Goal: Communication & Community: Answer question/provide support

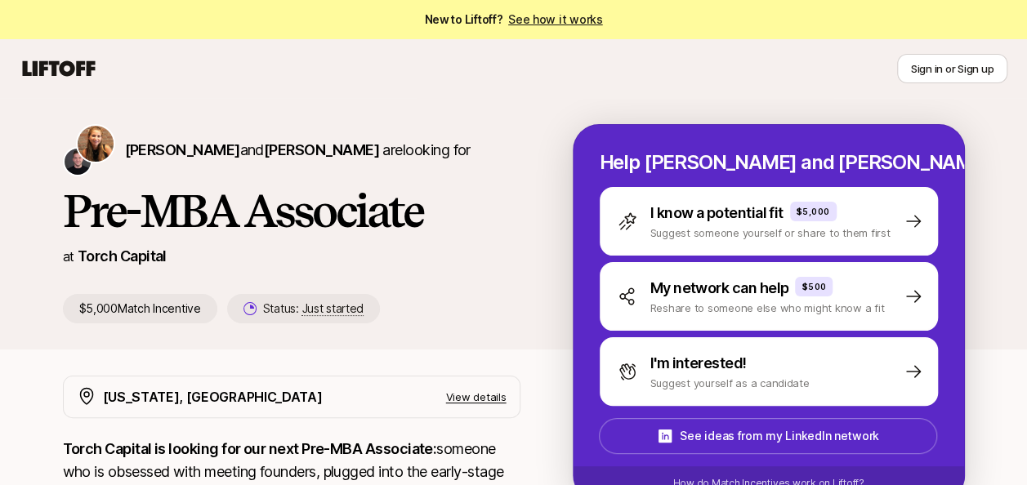
click at [444, 175] on div "[PERSON_NAME] and [PERSON_NAME] are looking for" at bounding box center [292, 150] width 458 height 52
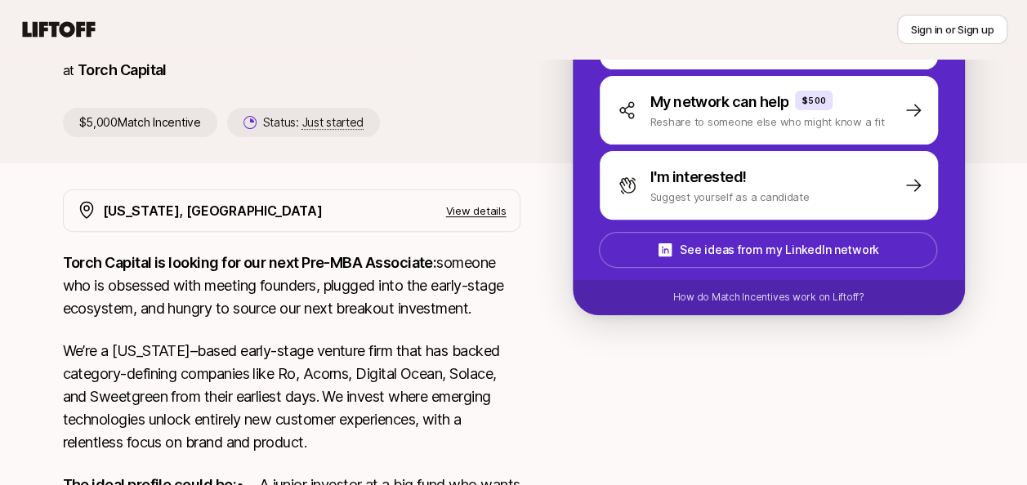
scroll to position [245, 0]
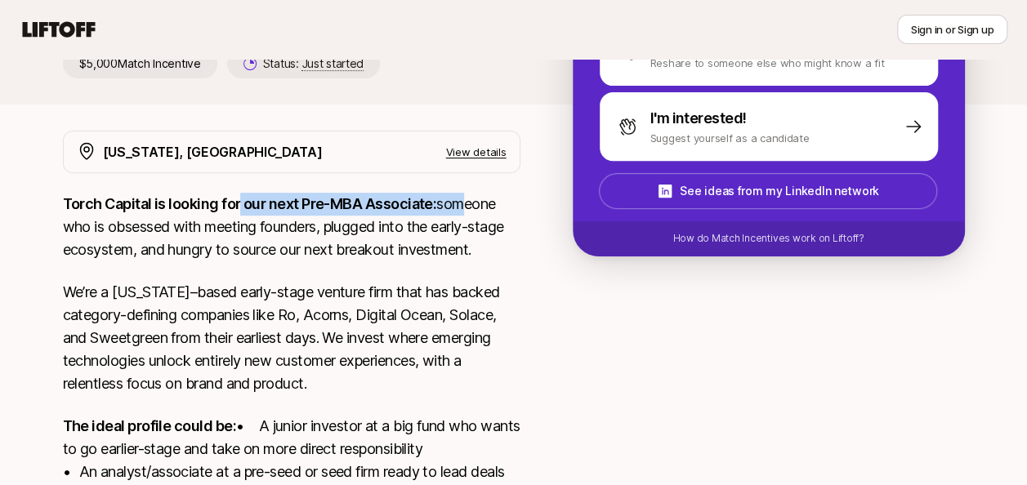
drag, startPoint x: 238, startPoint y: 204, endPoint x: 458, endPoint y: 203, distance: 220.7
click at [458, 203] on p "Torch Capital is looking for our next Pre-MBA Associate: someone who is obsesse…" at bounding box center [292, 227] width 458 height 69
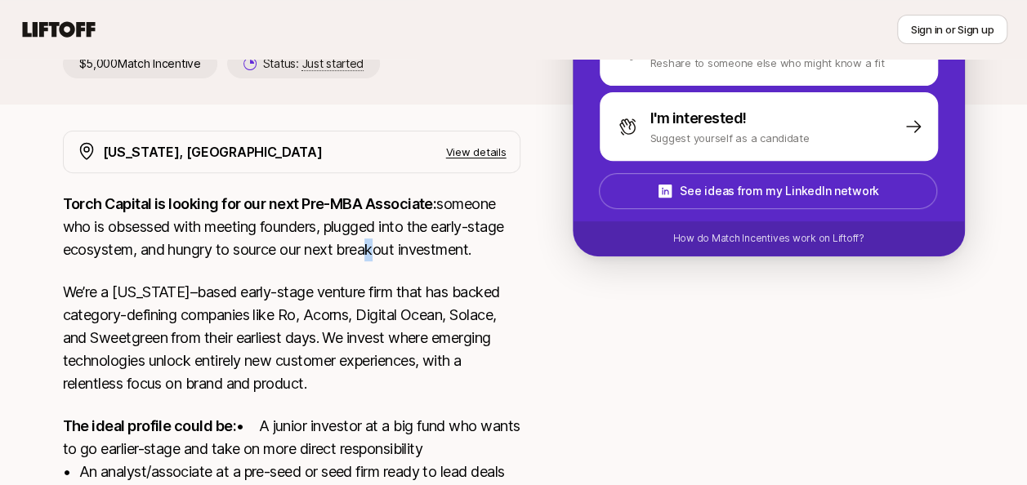
drag, startPoint x: 458, startPoint y: 203, endPoint x: 368, endPoint y: 260, distance: 107.2
click at [368, 260] on p "Torch Capital is looking for our next Pre-MBA Associate: someone who is obsesse…" at bounding box center [292, 227] width 458 height 69
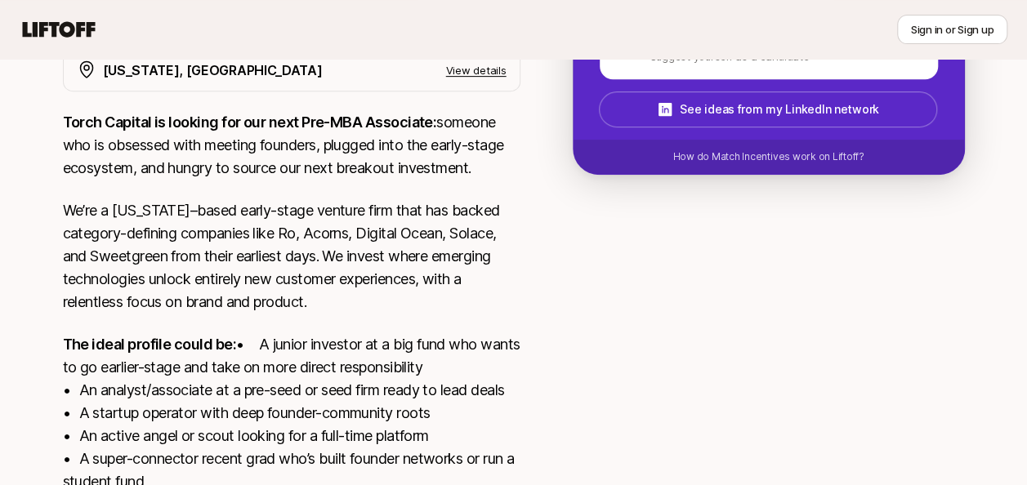
click at [289, 248] on p "We’re a [US_STATE]–based early-stage venture firm that has backed category-defi…" at bounding box center [292, 256] width 458 height 114
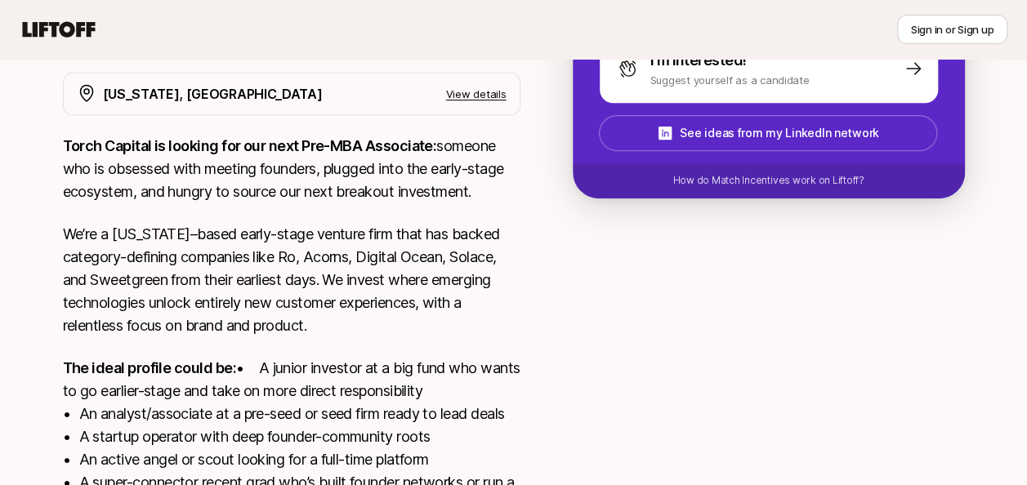
scroll to position [37, 0]
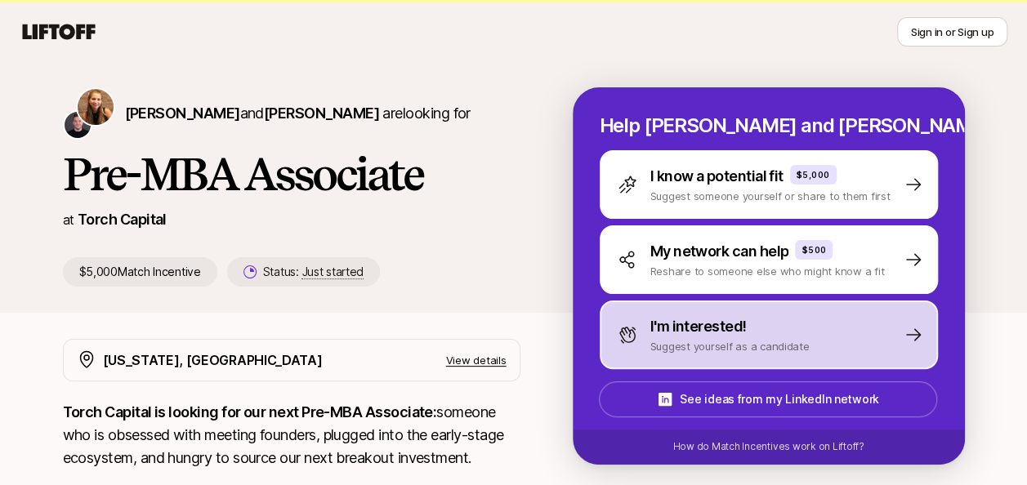
click at [788, 320] on div "I'm interested!" at bounding box center [730, 326] width 159 height 23
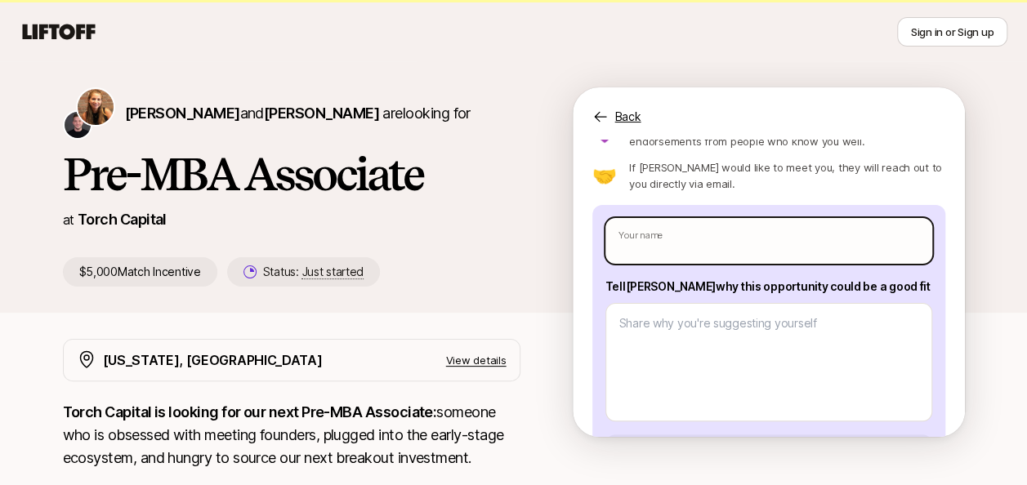
click at [719, 237] on input "text" at bounding box center [769, 241] width 327 height 46
type textarea "x"
type input "J"
type textarea "x"
type input "Ju"
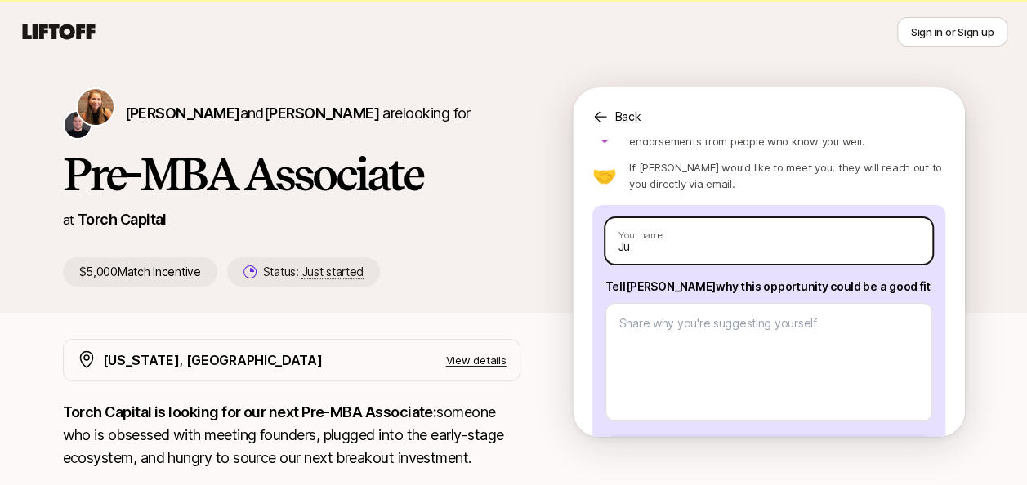
type textarea "x"
type input "Jug"
type textarea "x"
type input "Juga"
type textarea "x"
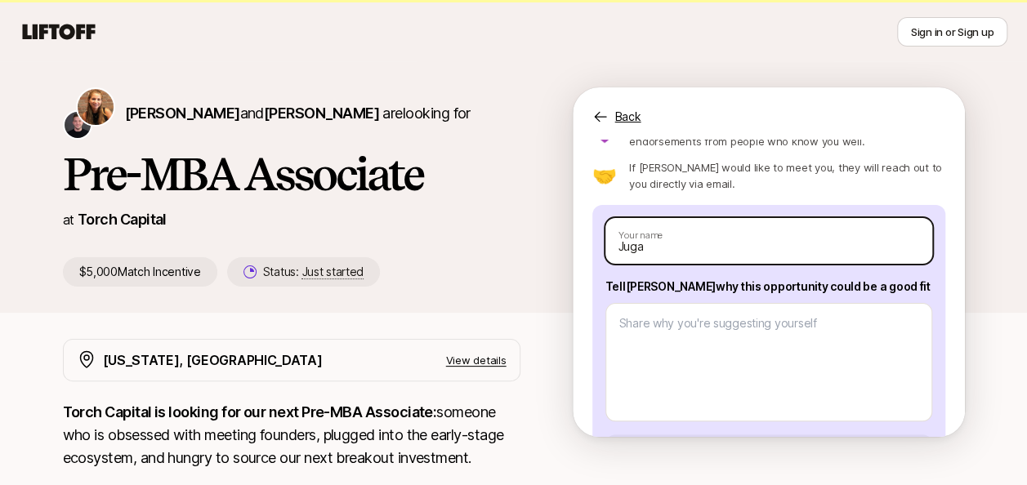
type input "[PERSON_NAME]"
type textarea "x"
type input "[PERSON_NAME]"
type textarea "x"
type input "Jugal K"
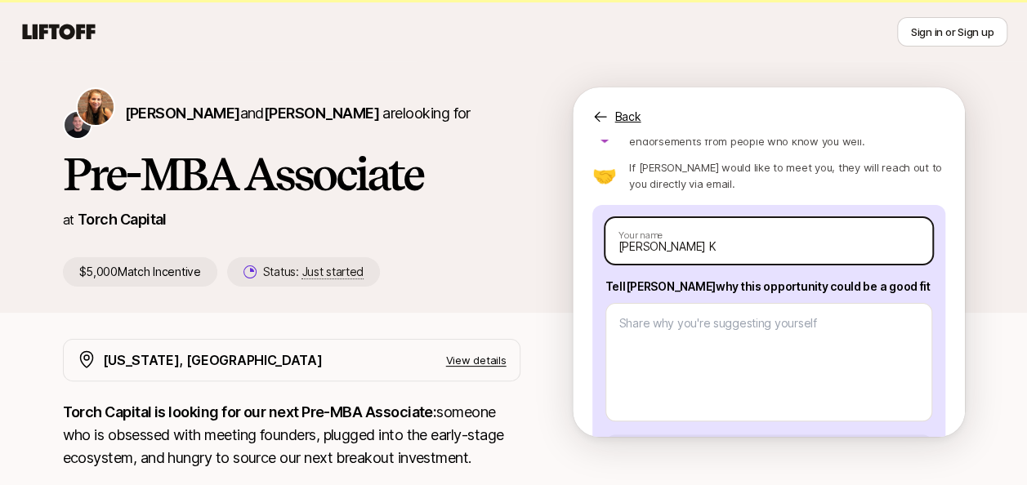
type textarea "x"
type input "Jugal Ka"
type textarea "x"
type input "Jugal Kat"
type textarea "x"
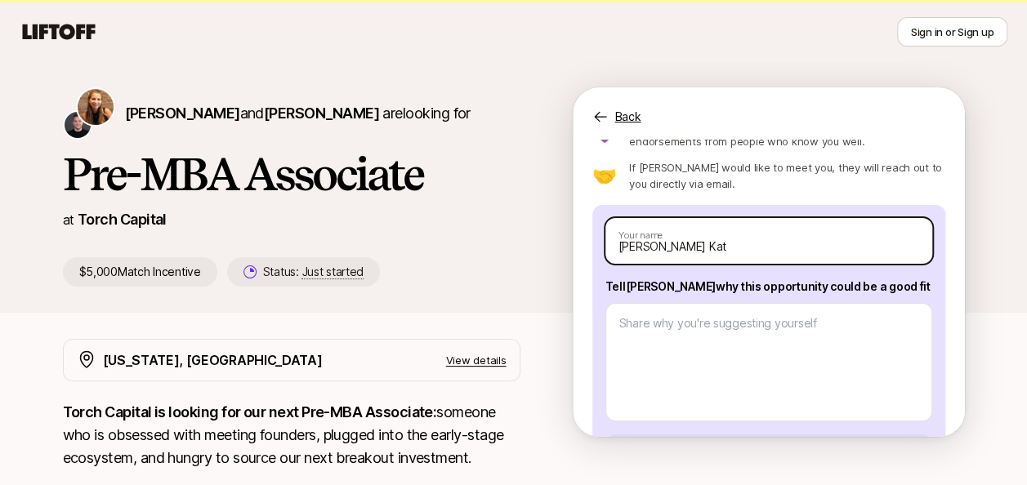
type input "Jugal Kath"
type textarea "x"
type input "Jugal Kathr"
type textarea "x"
type input "Jugal Kathre"
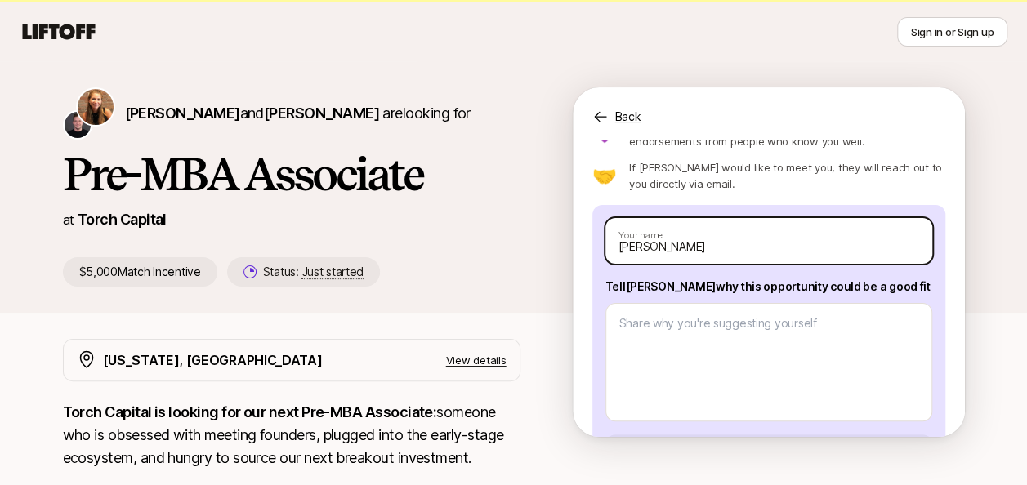
type textarea "x"
type input "Jugal Kathrec"
type textarea "x"
type input "Jugal Kathrech"
type textarea "x"
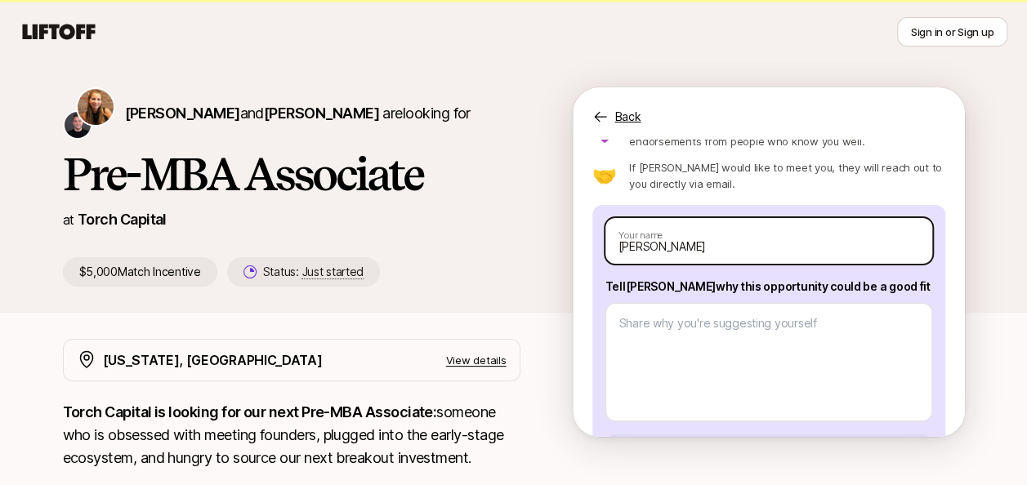
type input "[PERSON_NAME]"
type textarea "x"
type input "[PERSON_NAME]"
type textarea "x"
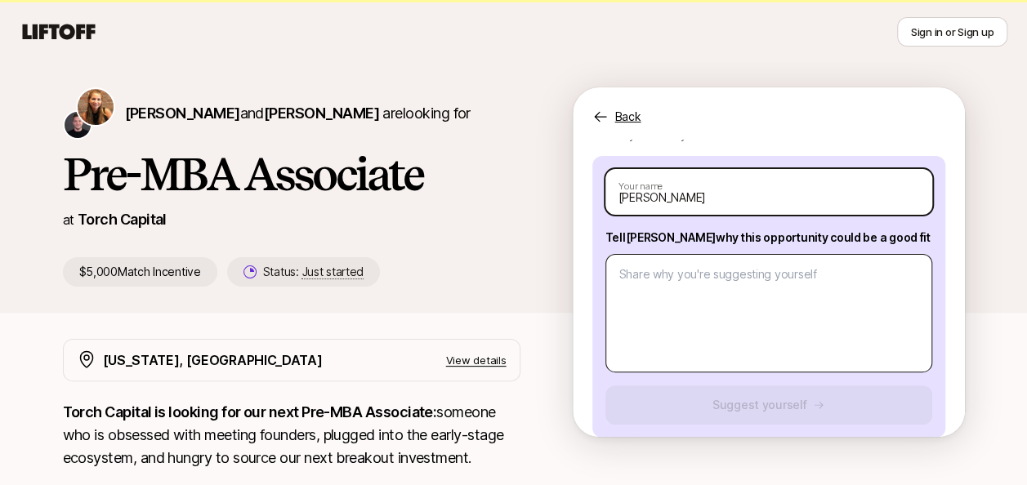
scroll to position [151, 0]
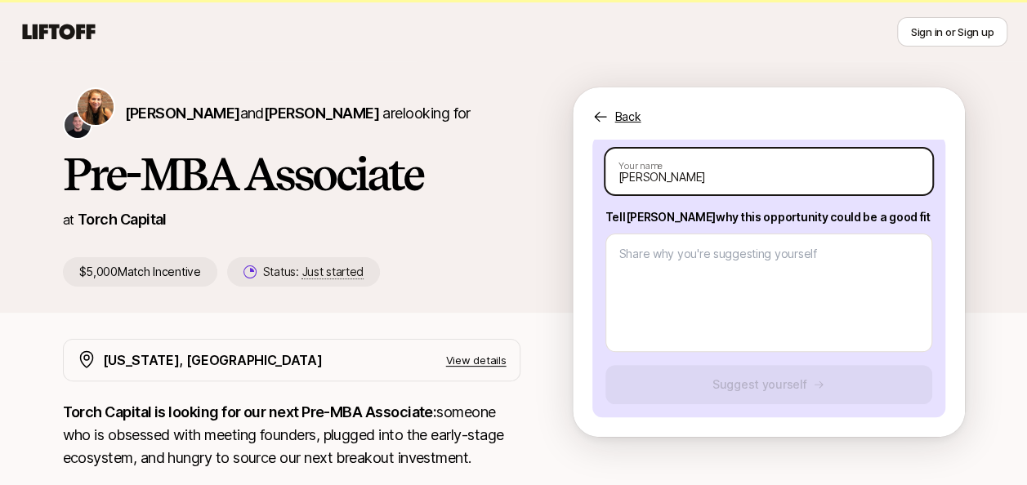
type input "[PERSON_NAME]"
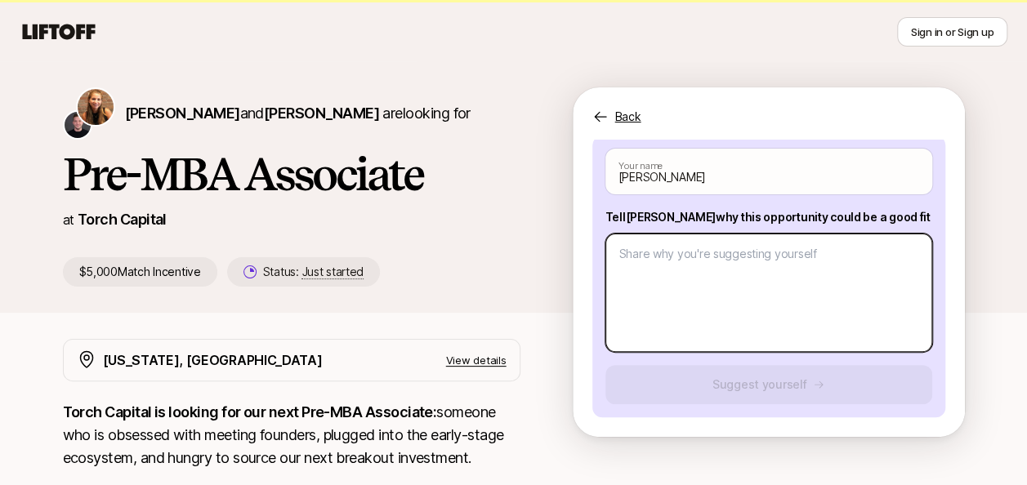
click at [708, 280] on textarea at bounding box center [769, 293] width 327 height 119
paste textarea "I am a fit for this position for several reasons: Firstly, I invest in startups…"
type textarea "x"
type textarea "I am a fit for this position for several reasons: Firstly, I invest in startups…"
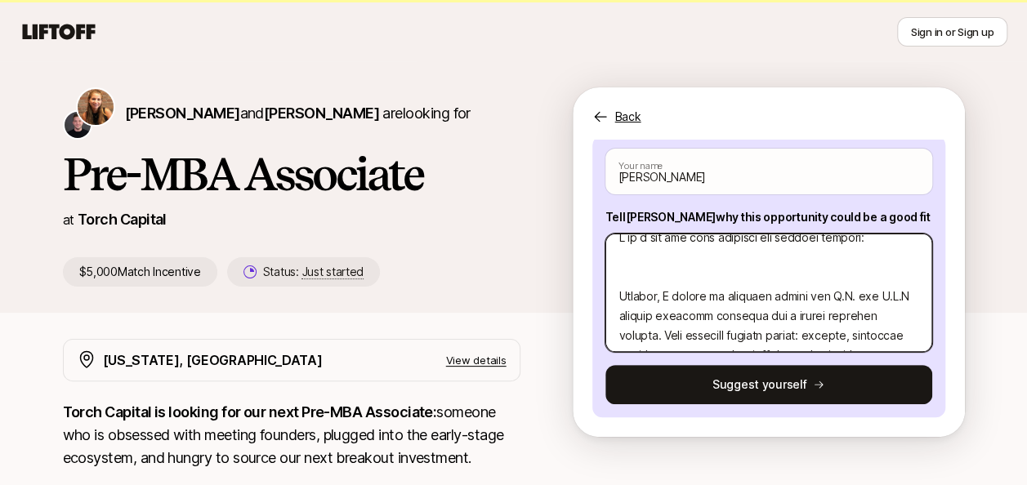
scroll to position [0, 0]
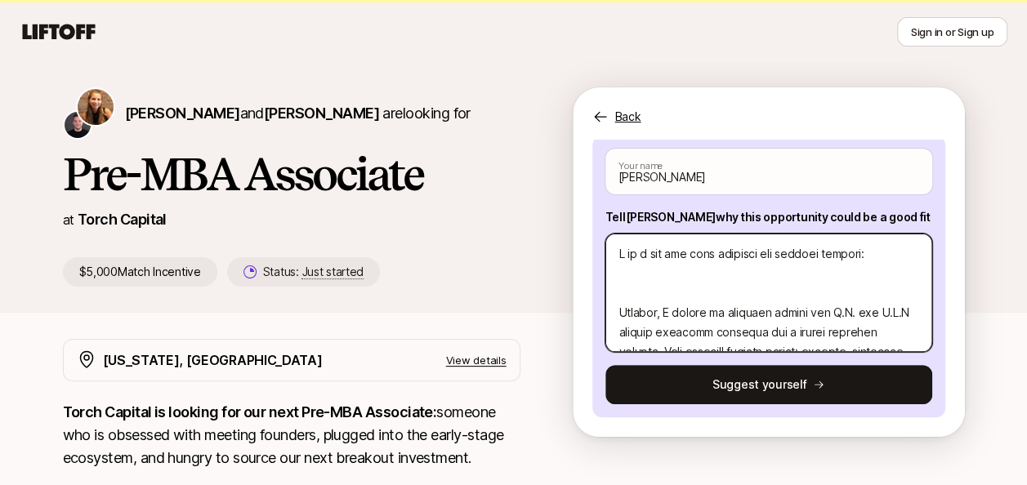
click at [709, 293] on textarea at bounding box center [769, 293] width 327 height 119
type textarea "x"
type textarea "I am a fit for this position for several reasons: Firstly, I invest in startups…"
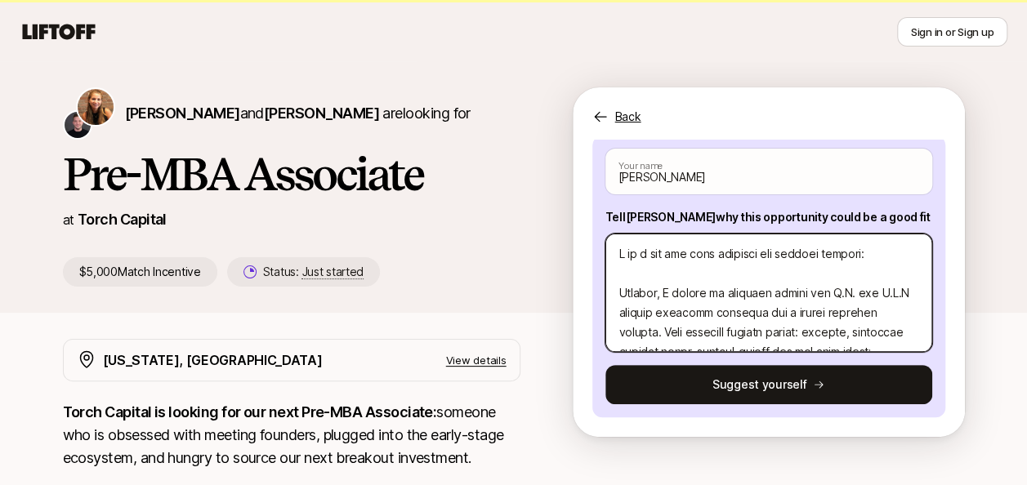
type textarea "x"
type textarea "I am a fit for this position for several reasons: Firstly, I invest in startups…"
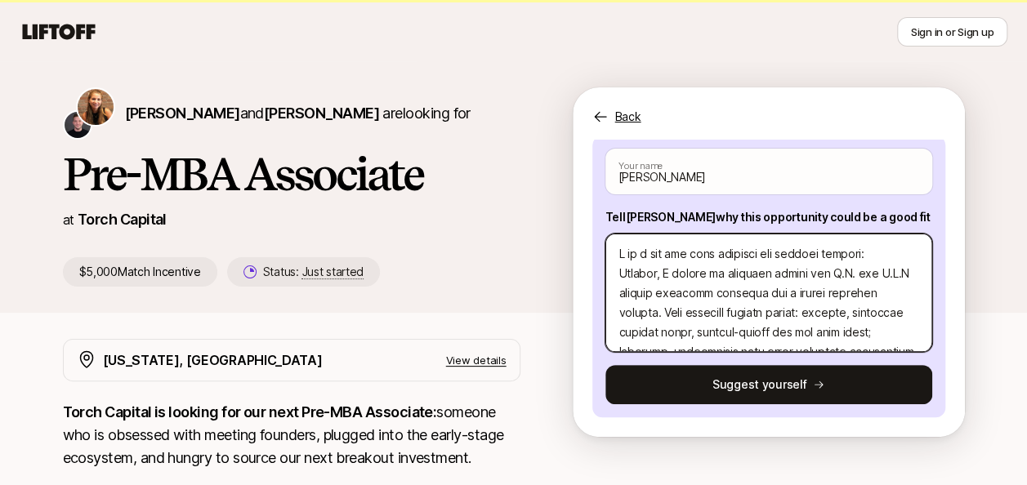
type textarea "x"
type textarea "I am a fit for this position for several reasons: Firstly, I invest in startups…"
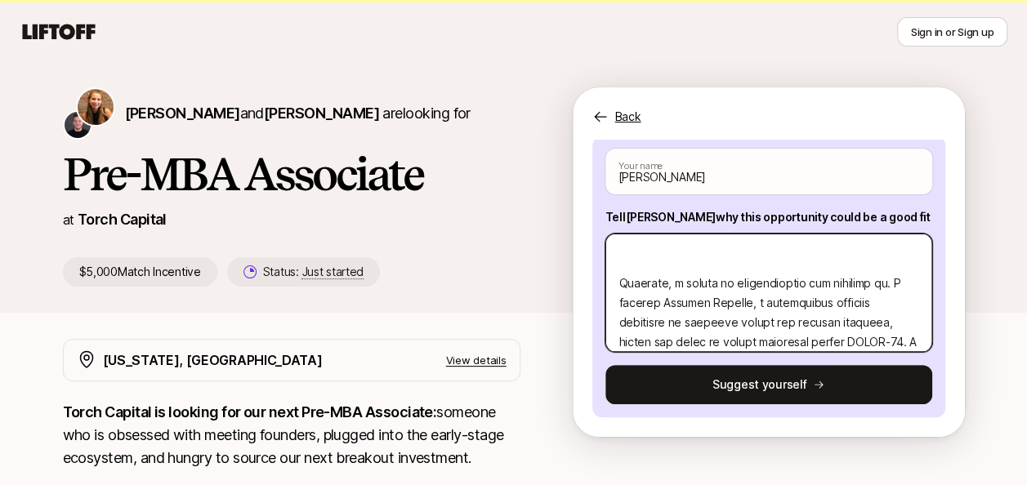
click at [712, 255] on textarea at bounding box center [769, 293] width 327 height 119
type textarea "x"
type textarea "I am a fit for this position for several reasons: Firstly, I invest in startups…"
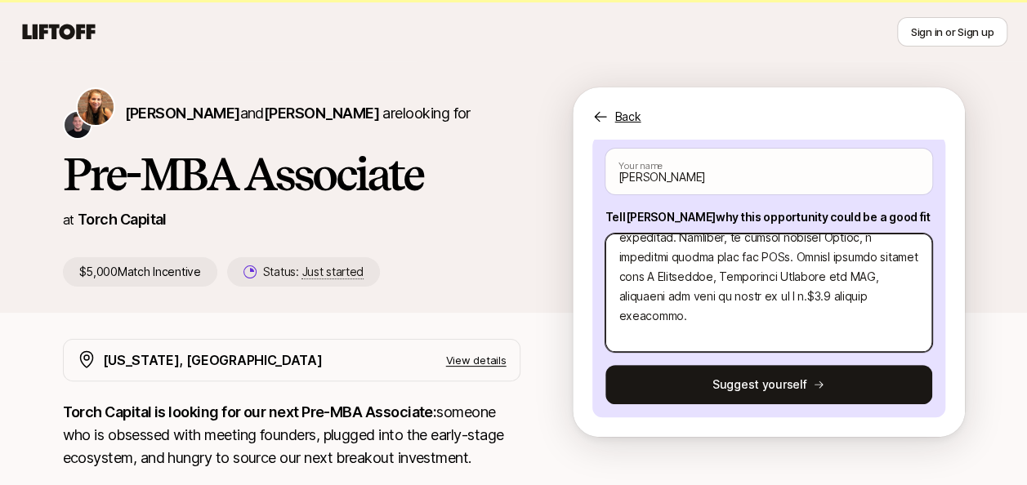
click at [732, 333] on textarea at bounding box center [769, 293] width 327 height 119
type textarea "x"
type textarea "I am a fit for this position for several reasons: Firstly, I invest in startups…"
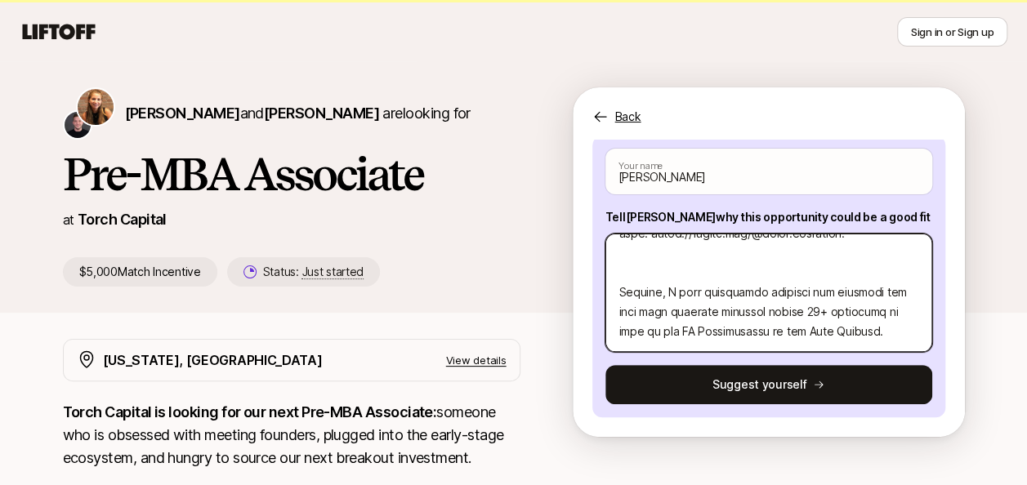
click at [724, 272] on textarea at bounding box center [769, 293] width 327 height 119
type textarea "x"
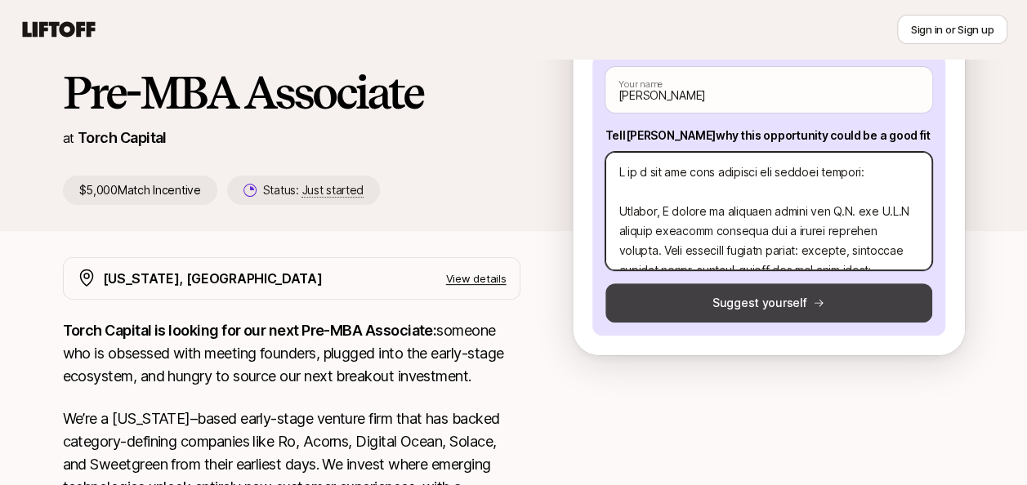
type textarea "I am a fit for this position for several reasons: Firstly, I invest in startups…"
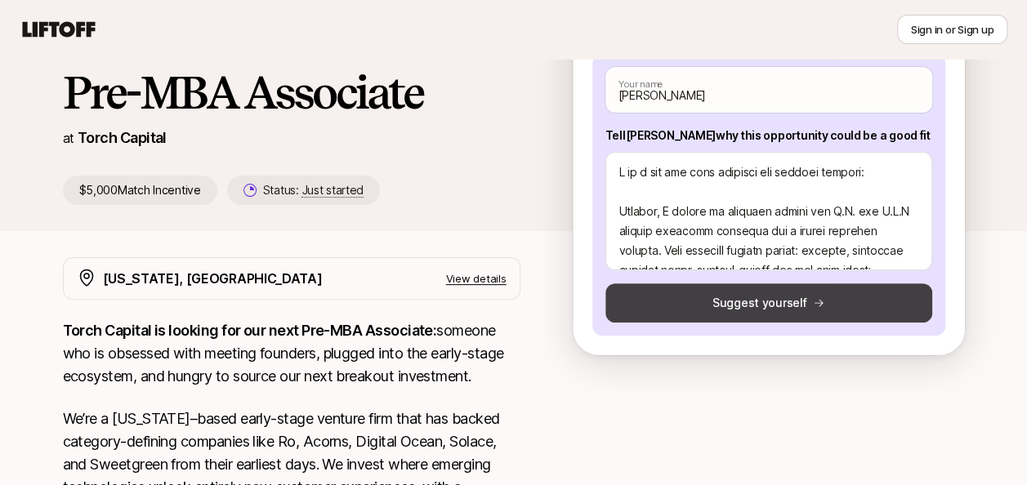
click at [772, 301] on button "Suggest yourself" at bounding box center [769, 303] width 327 height 39
type textarea "x"
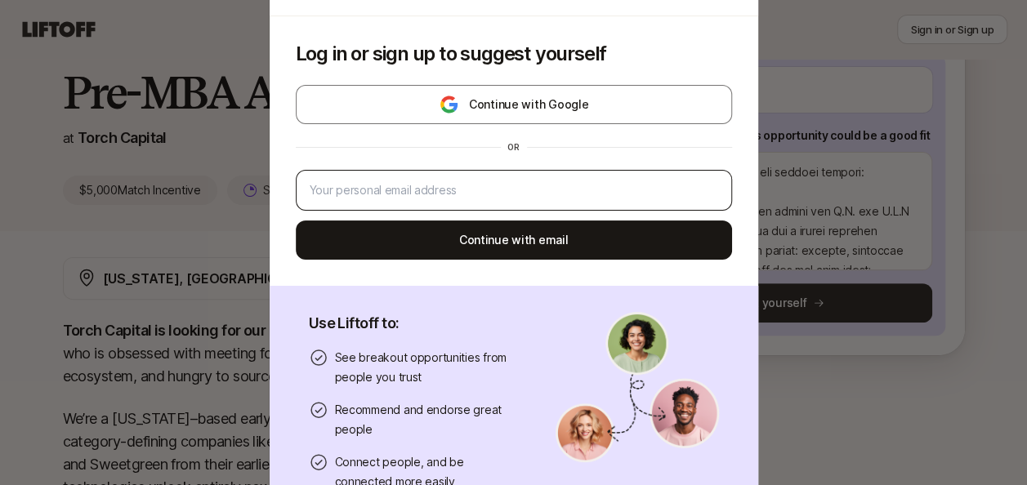
click at [583, 204] on div at bounding box center [514, 190] width 436 height 41
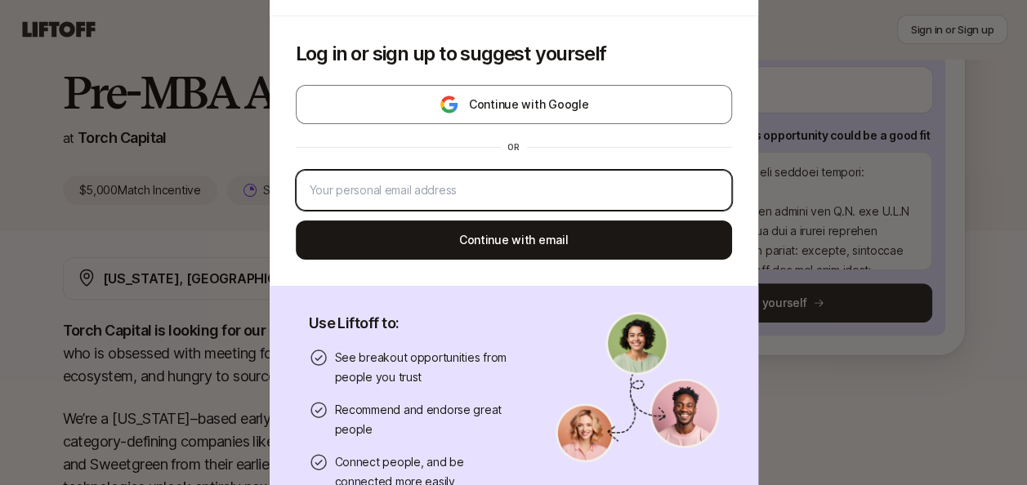
click at [580, 195] on input "email" at bounding box center [514, 191] width 409 height 20
type input "Jugal.kathrecha@hotmail.com"
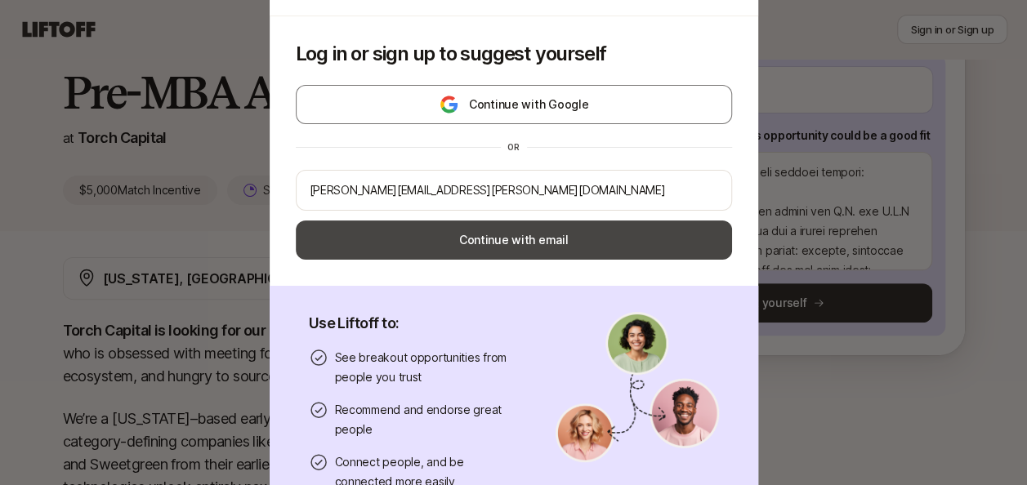
click at [479, 240] on button "Continue with email" at bounding box center [514, 240] width 436 height 39
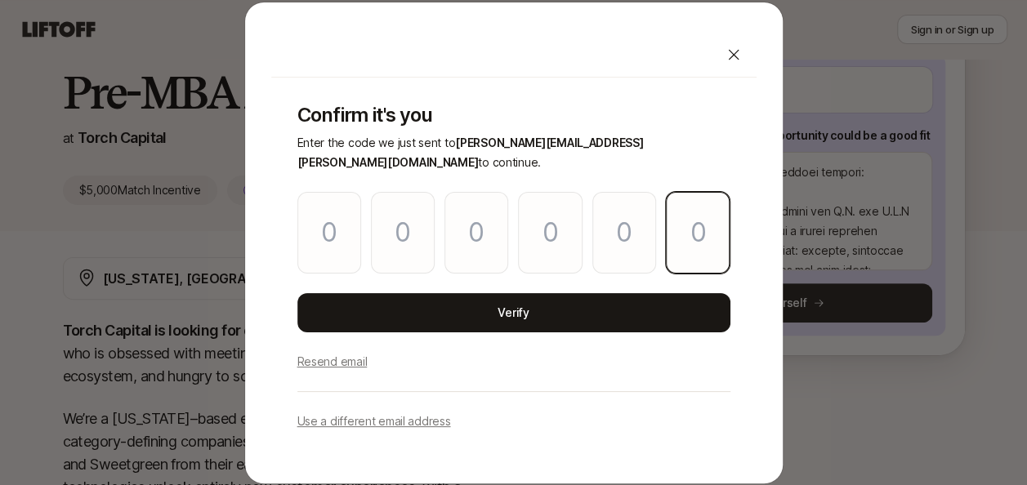
paste input "1"
type input "0"
type input "6"
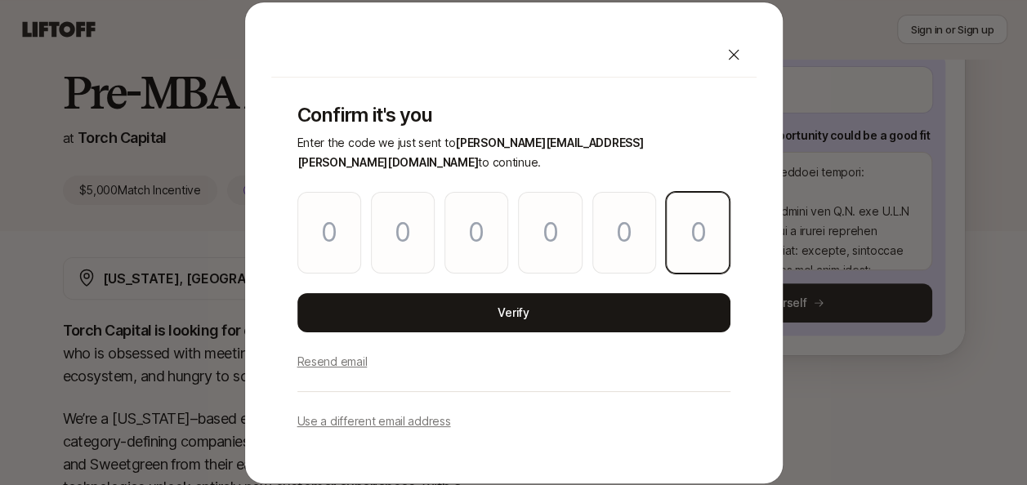
type input "8"
type input "1"
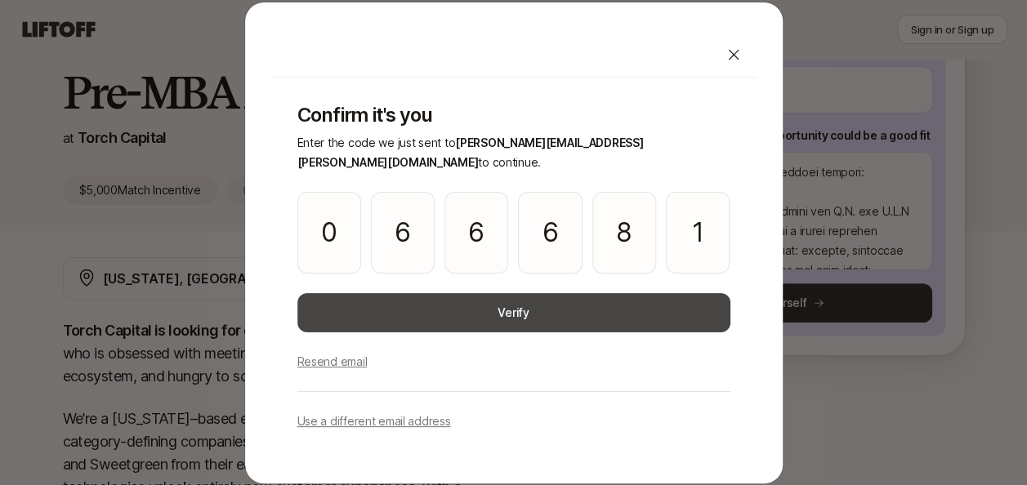
click at [500, 297] on button "Verify" at bounding box center [513, 312] width 433 height 39
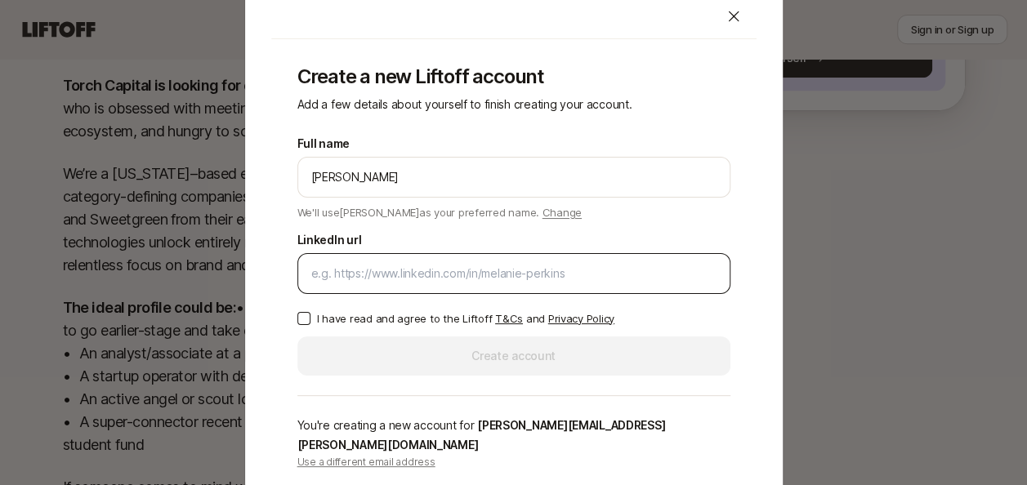
scroll to position [200, 0]
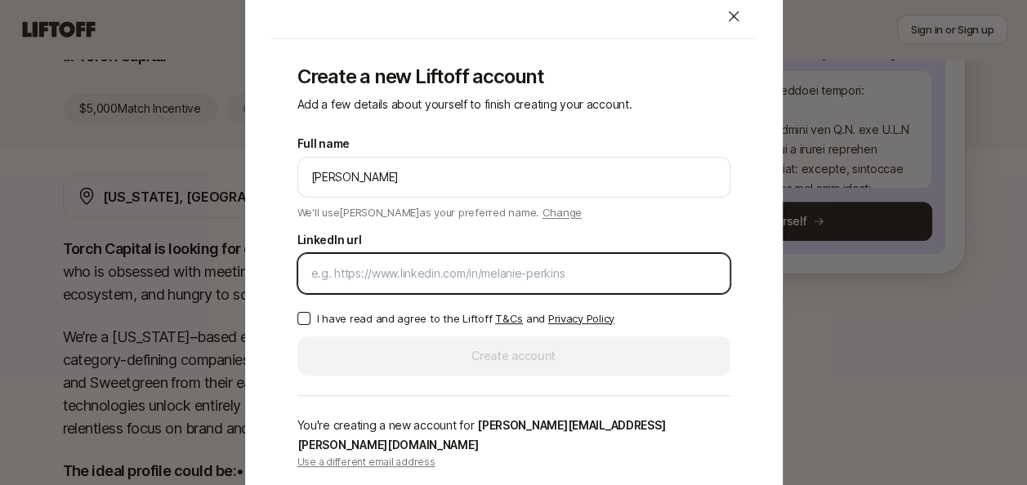
paste input "www.linkedin.com/in/jugalkathrecha"
type input "www.linkedin.com/in/jugalkathrecha"
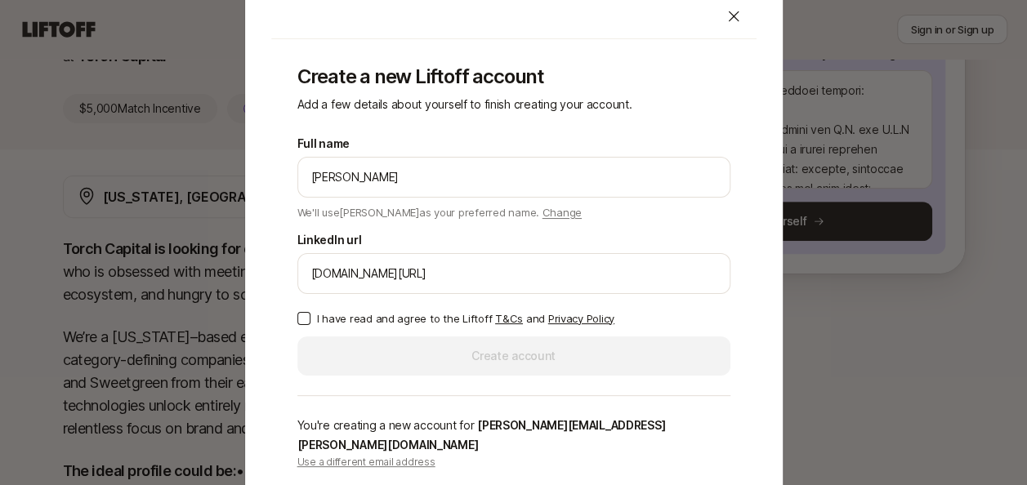
click at [566, 312] on div "Full name Jugal Kathrecha We'll use Jugal as your preferred name. Change Prefer…" at bounding box center [513, 255] width 433 height 242
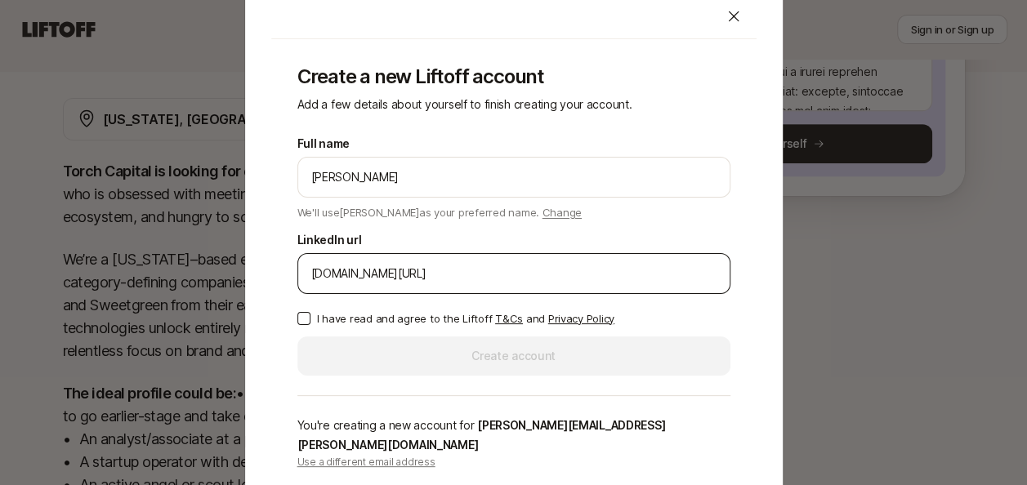
scroll to position [364, 0]
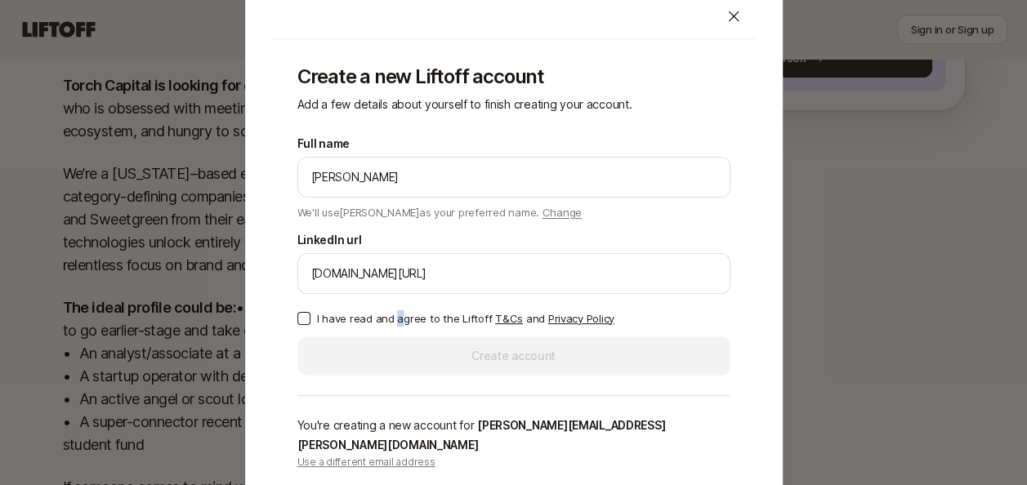
click at [396, 320] on div "Full name Jugal Kathrecha We'll use Jugal as your preferred name. Change Prefer…" at bounding box center [513, 255] width 433 height 242
click at [396, 325] on p "I have read and agree to the Liftoff T&Cs and Privacy Policy" at bounding box center [465, 319] width 297 height 16
click at [311, 325] on button "I have read and agree to the Liftoff T&Cs and Privacy Policy" at bounding box center [303, 318] width 13 height 13
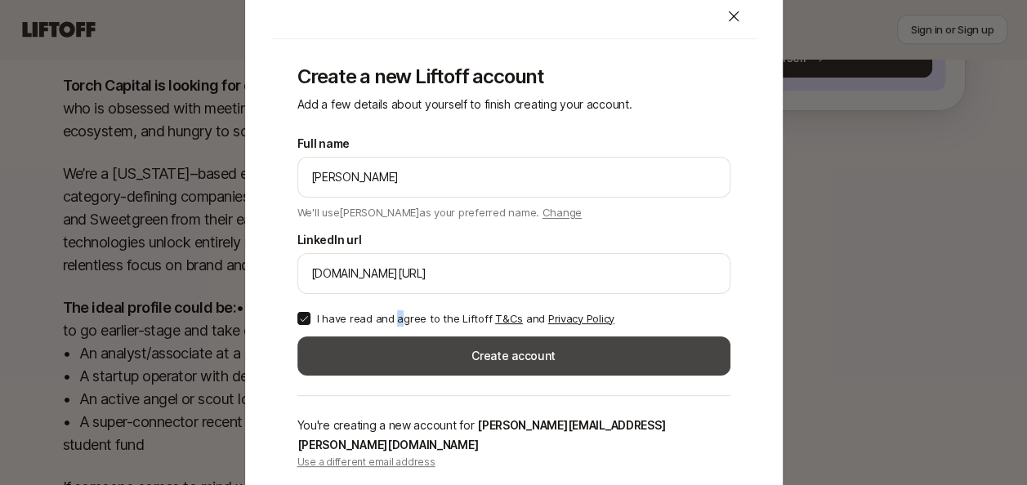
click at [423, 360] on button "Create account" at bounding box center [513, 356] width 433 height 39
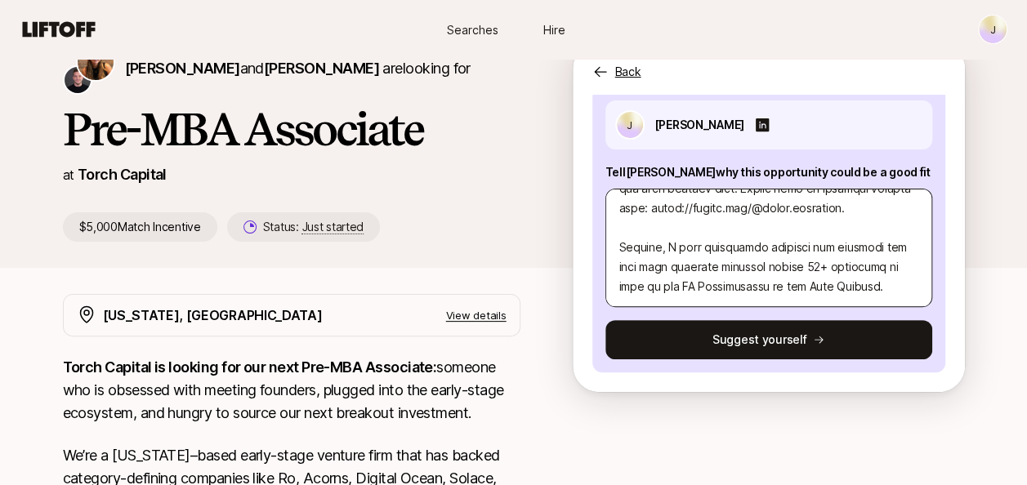
scroll to position [608, 0]
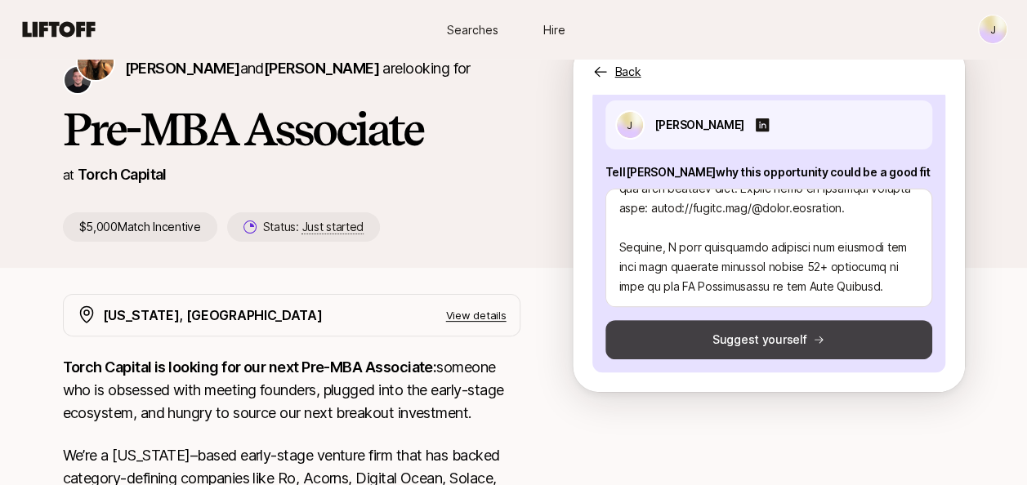
click at [805, 347] on button "Suggest yourself" at bounding box center [769, 339] width 327 height 39
type textarea "x"
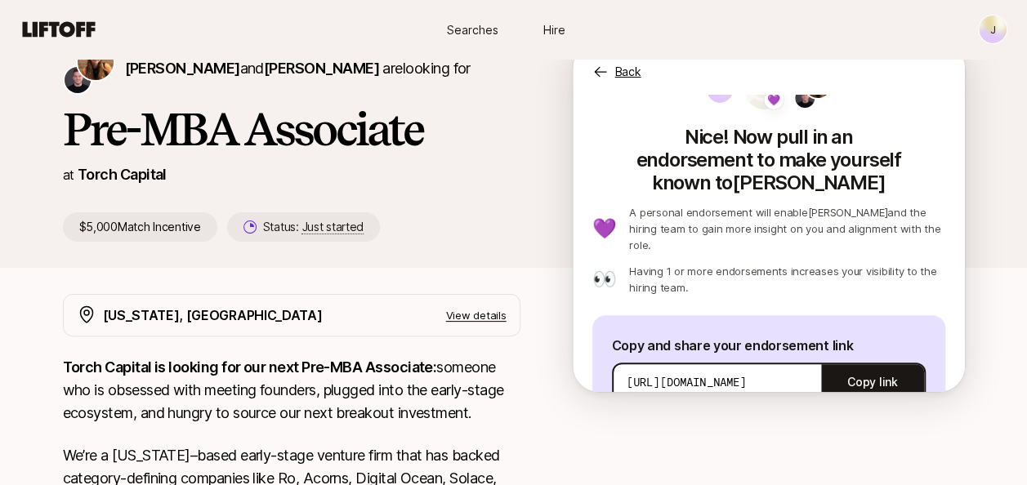
scroll to position [0, 0]
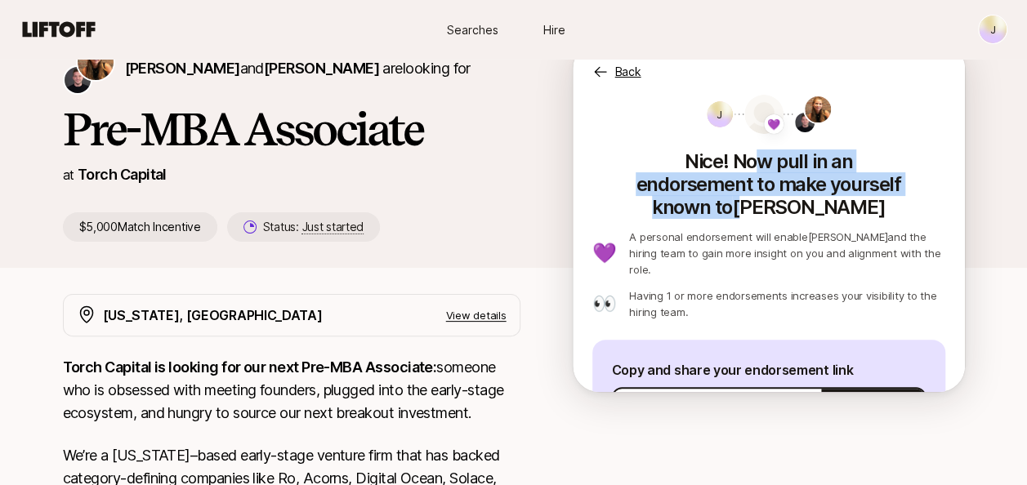
drag, startPoint x: 692, startPoint y: 172, endPoint x: 861, endPoint y: 172, distance: 169.2
click at [861, 172] on p "Nice! Now pull in an endorsement to make yourself known to Katie" at bounding box center [769, 181] width 353 height 75
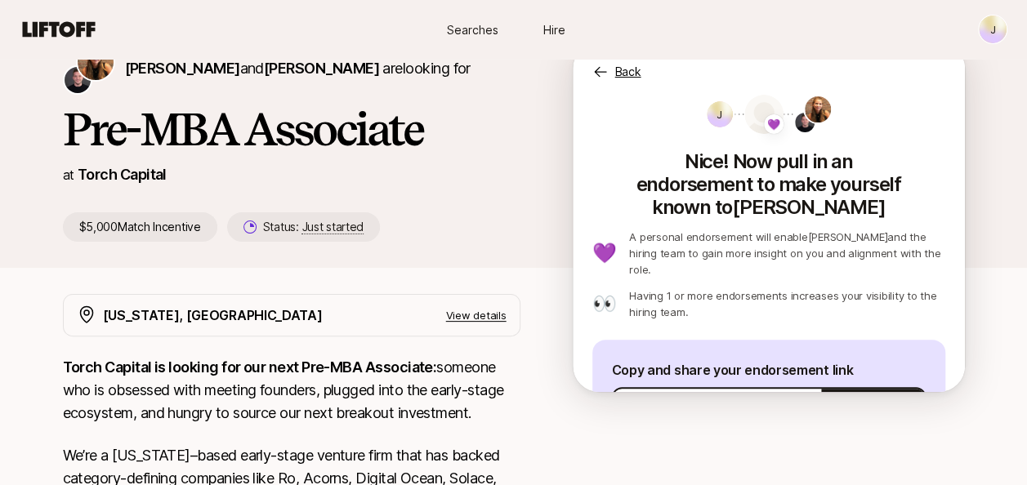
click at [839, 229] on p "A personal endorsement will enable Katie and the hiring team to gain more insig…" at bounding box center [786, 253] width 315 height 49
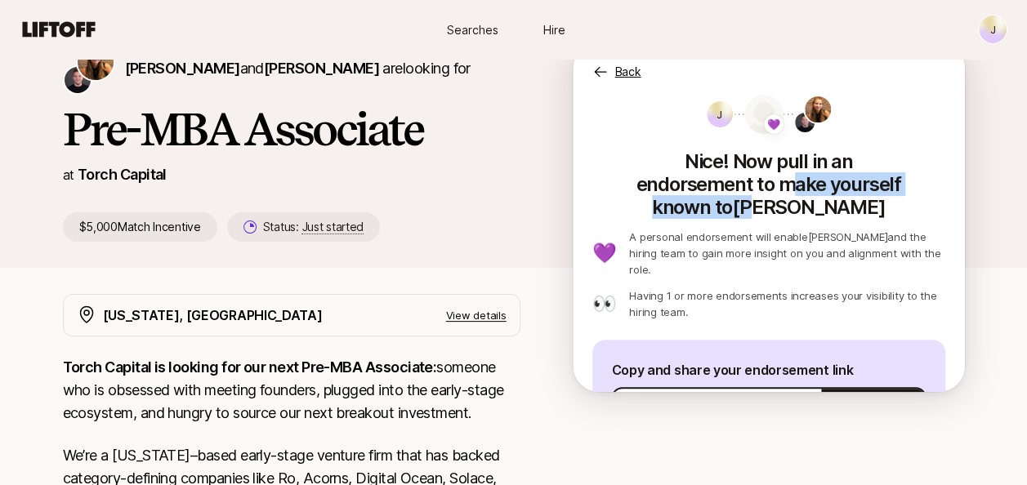
drag, startPoint x: 670, startPoint y: 186, endPoint x: 879, endPoint y: 186, distance: 209.2
click at [879, 186] on p "Nice! Now pull in an endorsement to make yourself known to Katie" at bounding box center [769, 181] width 353 height 75
drag, startPoint x: 879, startPoint y: 186, endPoint x: 853, endPoint y: 203, distance: 30.8
click at [880, 186] on p "Nice! Now pull in an endorsement to make yourself known to Katie" at bounding box center [769, 181] width 353 height 75
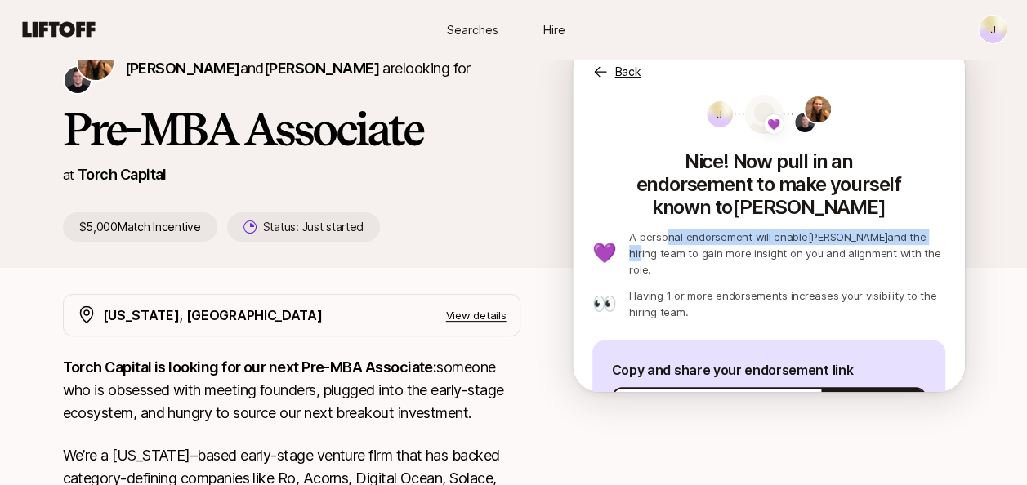
drag, startPoint x: 672, startPoint y: 216, endPoint x: 883, endPoint y: 210, distance: 211.7
click at [883, 229] on p "A personal endorsement will enable Katie and the hiring team to gain more insig…" at bounding box center [786, 253] width 315 height 49
drag, startPoint x: 883, startPoint y: 210, endPoint x: 842, endPoint y: 223, distance: 43.7
click at [847, 229] on p "A personal endorsement will enable Katie and the hiring team to gain more insig…" at bounding box center [786, 253] width 315 height 49
click at [796, 232] on p "A personal endorsement will enable Katie and the hiring team to gain more insig…" at bounding box center [786, 253] width 315 height 49
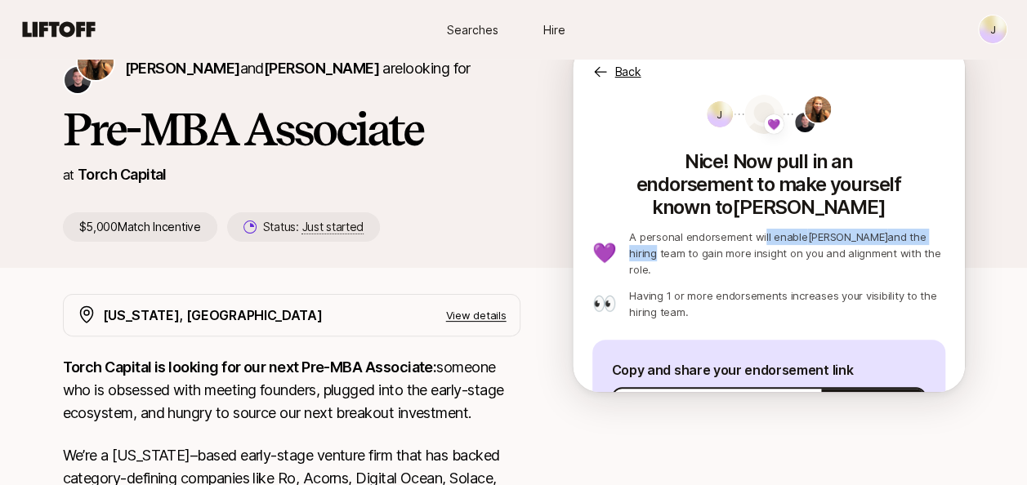
drag, startPoint x: 764, startPoint y: 216, endPoint x: 892, endPoint y: 214, distance: 128.3
click at [892, 229] on p "A personal endorsement will enable Katie and the hiring team to gain more insig…" at bounding box center [786, 253] width 315 height 49
drag, startPoint x: 892, startPoint y: 214, endPoint x: 869, endPoint y: 226, distance: 26.7
click at [892, 229] on p "A personal endorsement will enable Katie and the hiring team to gain more insig…" at bounding box center [786, 253] width 315 height 49
click at [850, 384] on button "Copy link" at bounding box center [872, 407] width 102 height 46
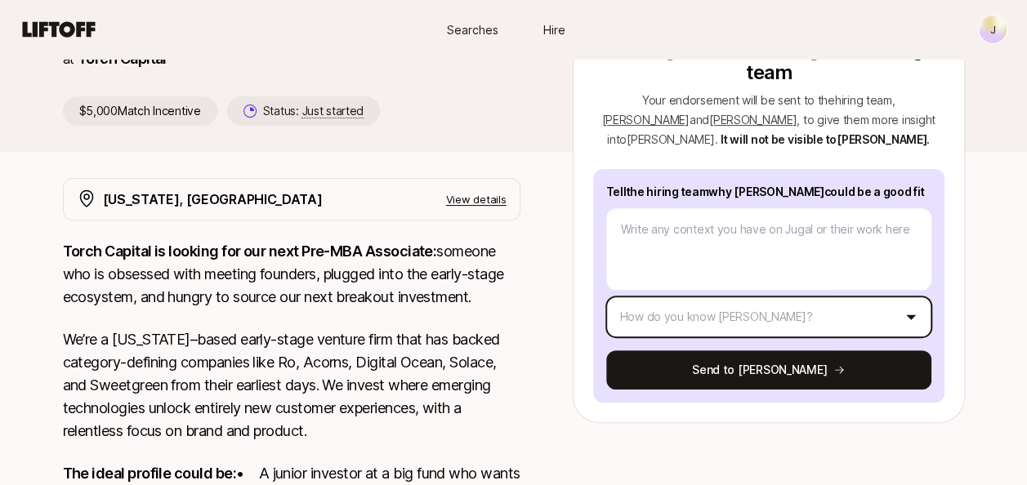
scroll to position [163, 0]
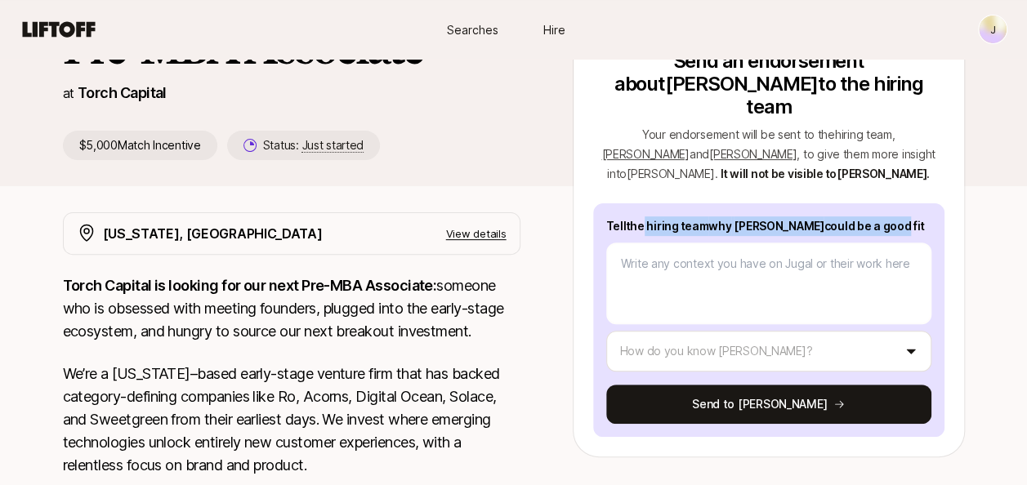
drag, startPoint x: 642, startPoint y: 199, endPoint x: 843, endPoint y: 196, distance: 201.1
click at [843, 217] on p "Tell the hiring team why [PERSON_NAME] could be a good fit" at bounding box center [768, 227] width 325 height 20
click at [847, 217] on p "Tell the hiring team why [PERSON_NAME] could be a good fit" at bounding box center [768, 227] width 325 height 20
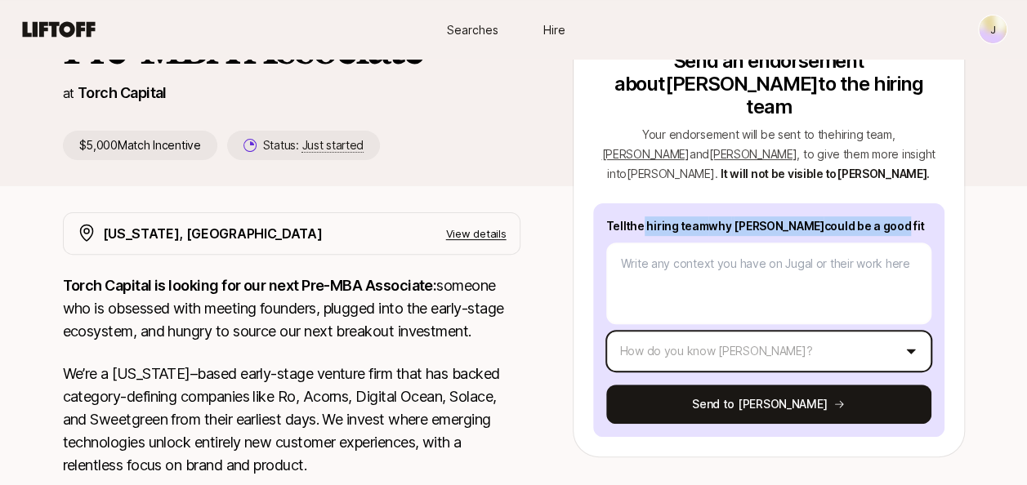
click at [745, 322] on html "New to Liftoff? See how it works J Searches Hire Searches Hire J [PERSON_NAME] …" at bounding box center [513, 79] width 1027 height 485
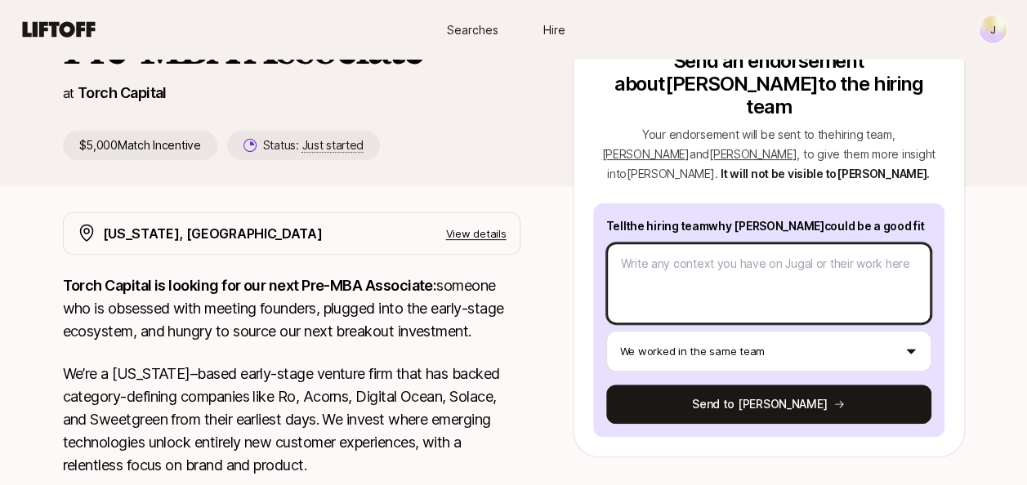
click at [737, 243] on textarea at bounding box center [768, 284] width 325 height 82
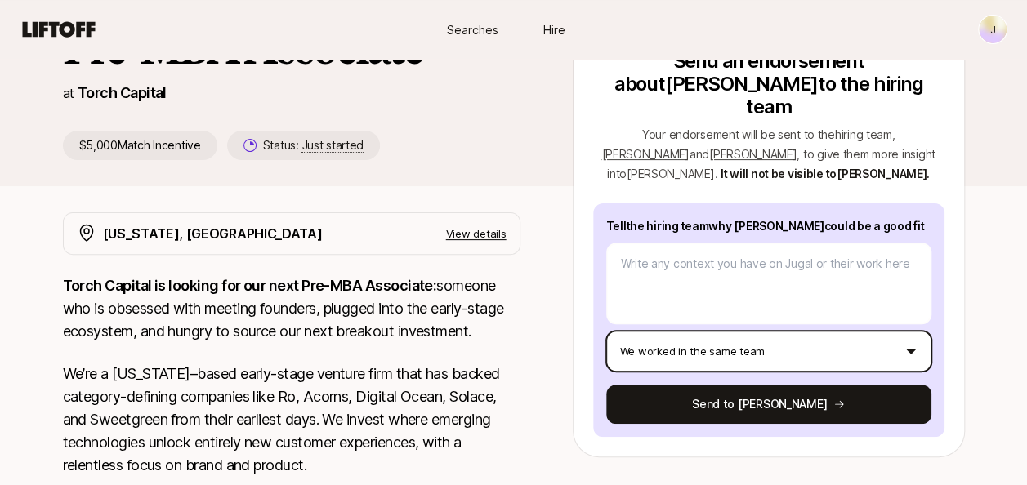
click at [693, 322] on html "New to Liftoff? See how it works J Searches Hire Searches Hire J [PERSON_NAME] …" at bounding box center [513, 79] width 1027 height 485
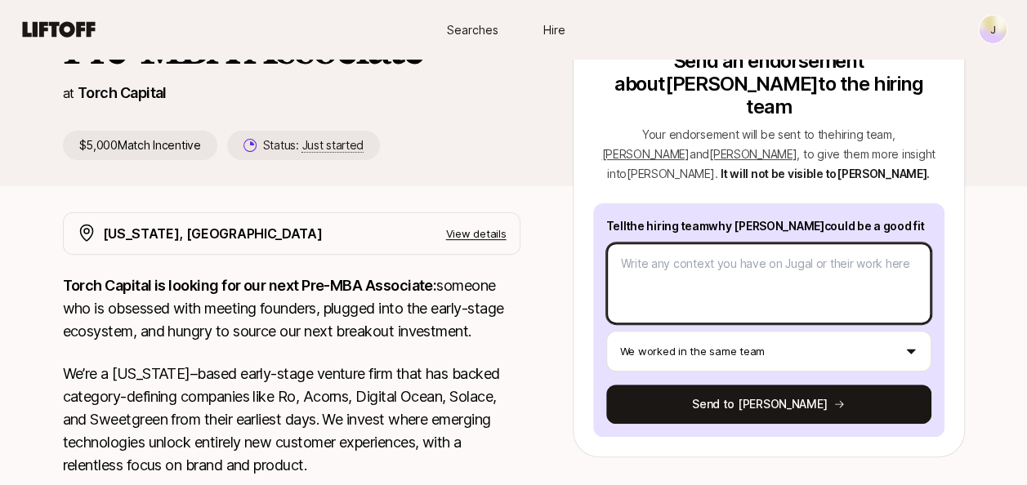
click at [695, 265] on textarea at bounding box center [768, 284] width 325 height 82
paste textarea "I have collaborated with [PERSON_NAME] on several projects at [GEOGRAPHIC_DATA]…"
type textarea "x"
type textarea "I have collaborated with [PERSON_NAME] on several projects at [GEOGRAPHIC_DATA]…"
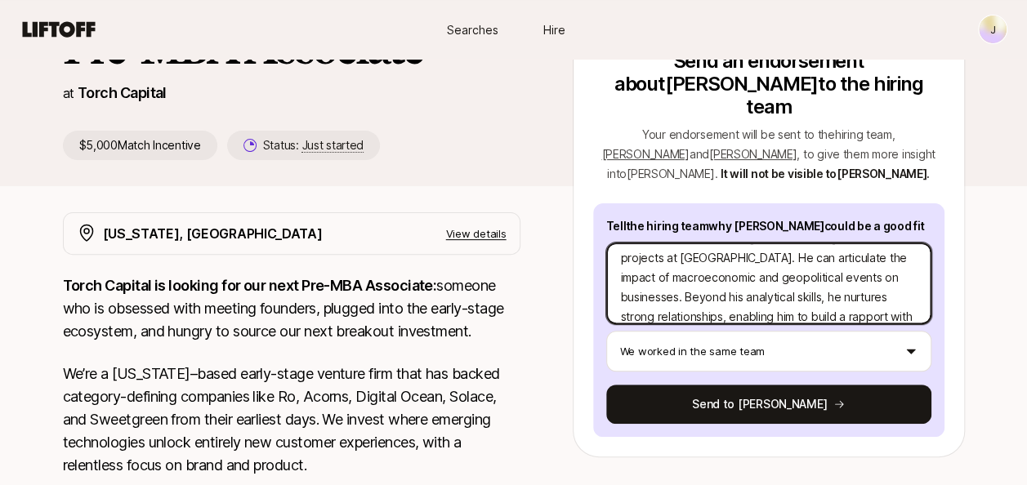
scroll to position [39, 0]
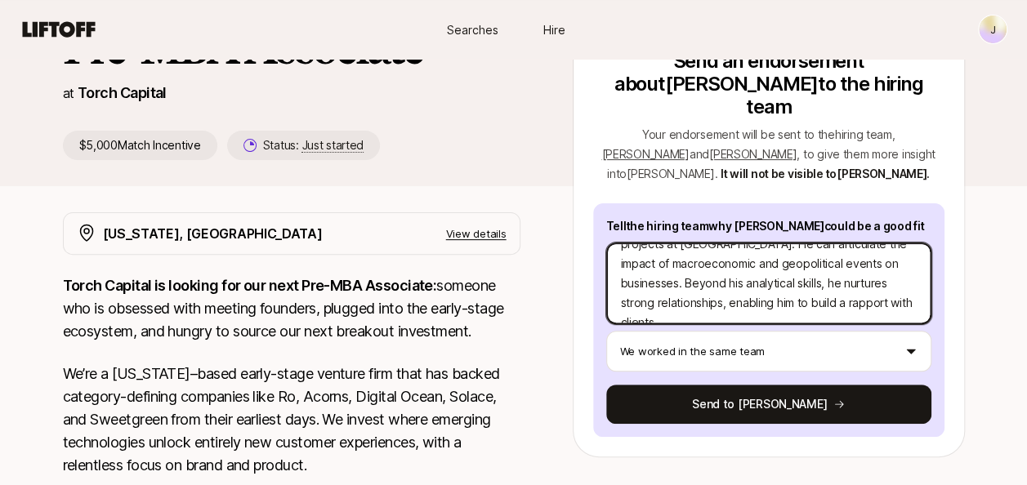
click at [858, 279] on textarea "I have collaborated with [PERSON_NAME] on several projects at [GEOGRAPHIC_DATA]…" at bounding box center [768, 284] width 325 height 82
type textarea "x"
type textarea "I have collaborated with [PERSON_NAME] on several projects at [GEOGRAPHIC_DATA]…"
type textarea "x"
type textarea "I have collaborated with [PERSON_NAME] on several projects at [GEOGRAPHIC_DATA]…"
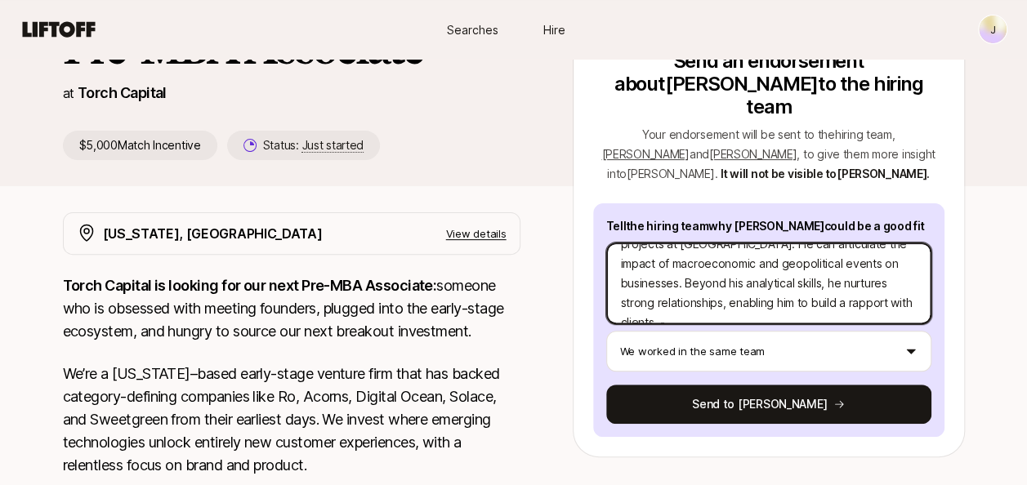
type textarea "x"
type textarea "I have collaborated with [PERSON_NAME] on several projects at [GEOGRAPHIC_DATA]…"
type textarea "x"
type textarea "I have collaborated with [PERSON_NAME] on several projects at [GEOGRAPHIC_DATA]…"
type textarea "x"
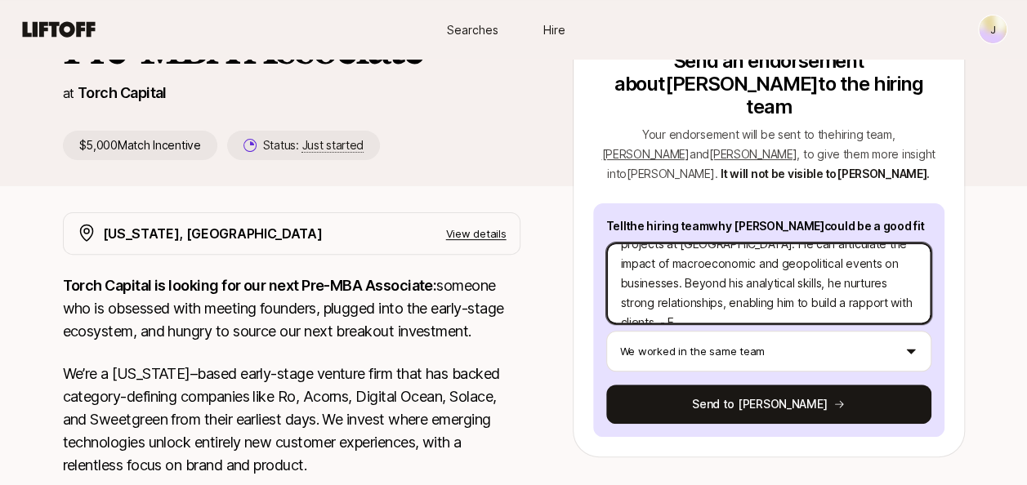
type textarea "I have collaborated with [PERSON_NAME] on several projects at [GEOGRAPHIC_DATA]…"
type textarea "x"
type textarea "I have collaborated with [PERSON_NAME] on several projects at [GEOGRAPHIC_DATA]…"
type textarea "x"
type textarea "I have collaborated with [PERSON_NAME] on several projects at [GEOGRAPHIC_DATA]…"
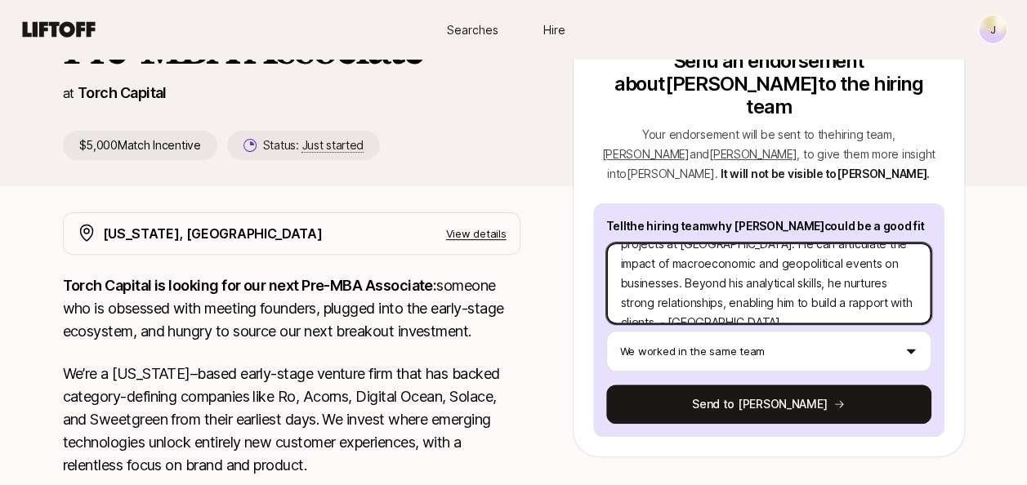
type textarea "x"
type textarea "I have collaborated with [PERSON_NAME] on several projects at [GEOGRAPHIC_DATA]…"
type textarea "x"
type textarea "I have collaborated with [PERSON_NAME] on several projects at [GEOGRAPHIC_DATA]…"
type textarea "x"
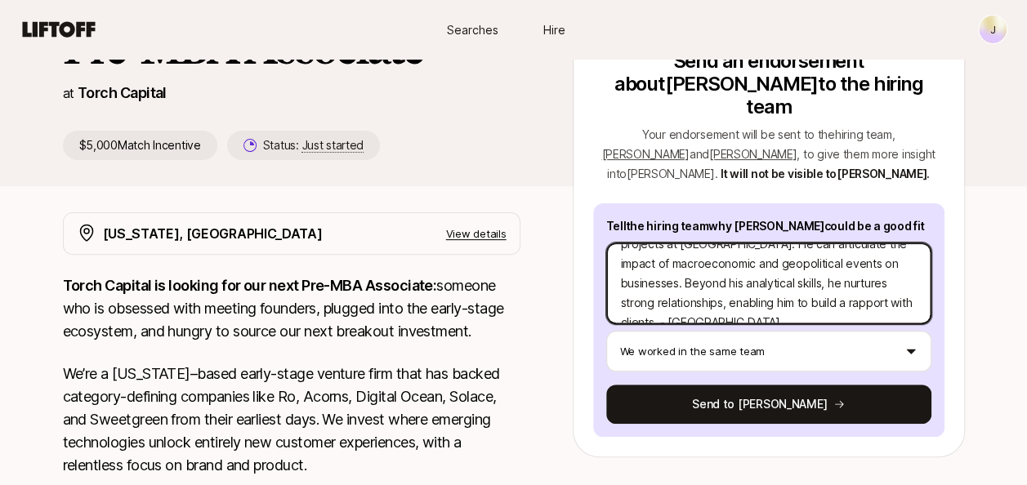
type textarea "I have collaborated with [PERSON_NAME] on several projects at [GEOGRAPHIC_DATA]…"
type textarea "x"
type textarea "I have collaborated with [PERSON_NAME] on several projects at [GEOGRAPHIC_DATA]…"
type textarea "x"
type textarea "I have collaborated with [PERSON_NAME] on several projects at [GEOGRAPHIC_DATA]…"
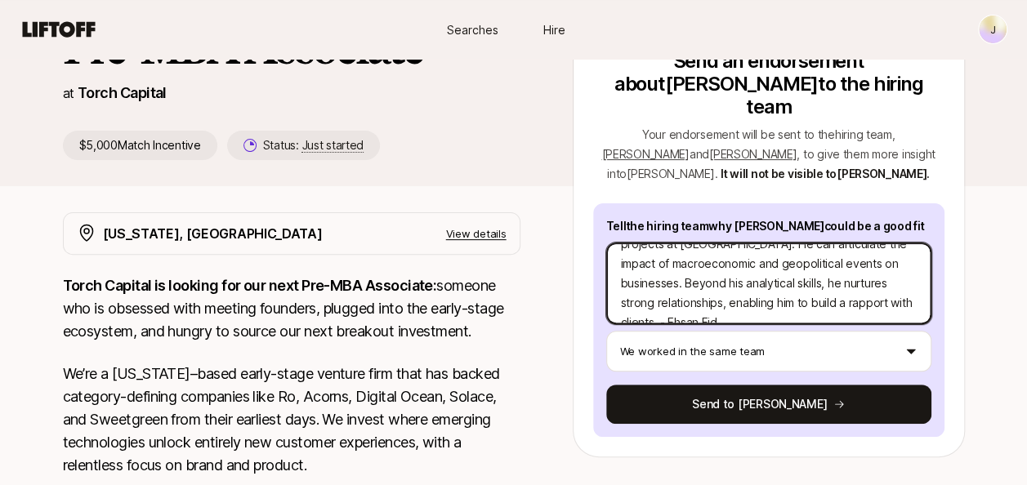
scroll to position [59, 0]
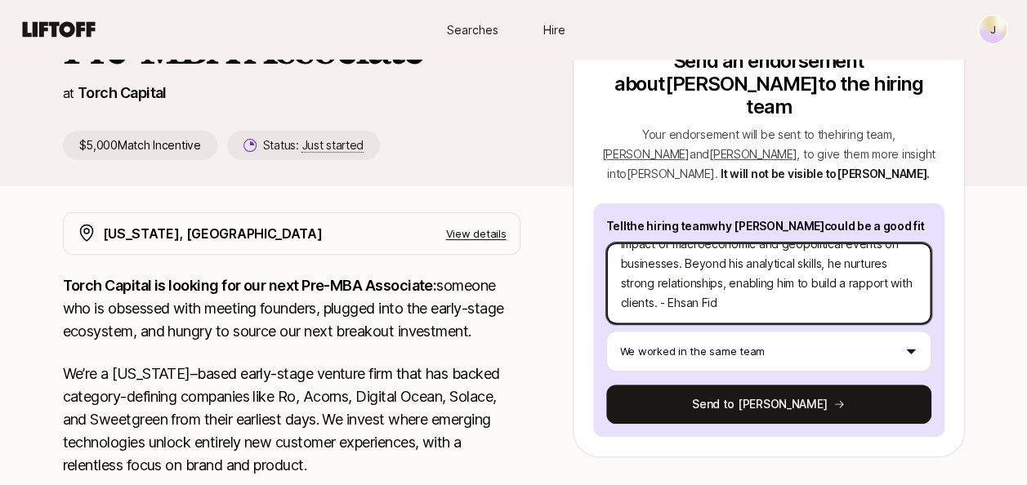
type textarea "x"
type textarea "I have collaborated with [PERSON_NAME] on several projects at [GEOGRAPHIC_DATA]…"
type textarea "x"
type textarea "I have collaborated with [PERSON_NAME] on several projects at [GEOGRAPHIC_DATA]…"
type textarea "x"
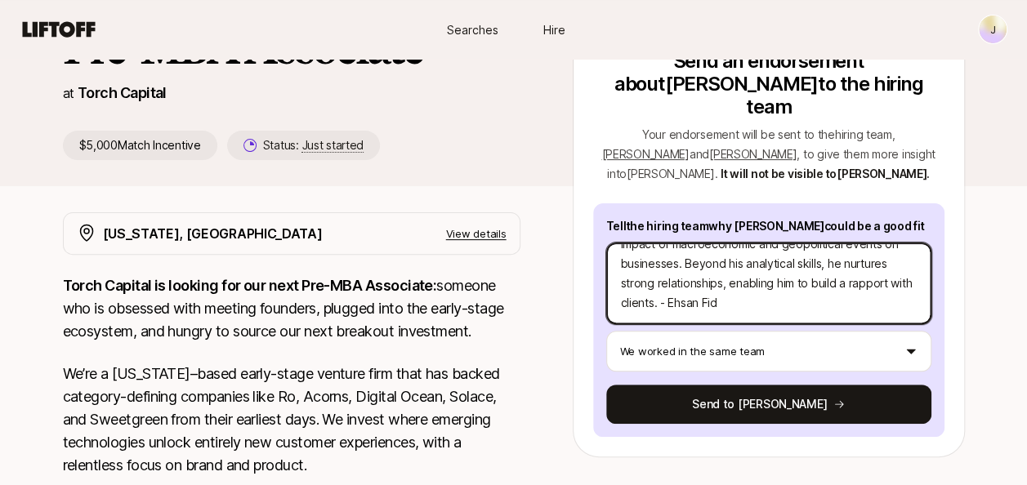
type textarea "I have collaborated with [PERSON_NAME] on several projects at [GEOGRAPHIC_DATA]…"
type textarea "x"
type textarea "I have collaborated with [PERSON_NAME] on several projects at [GEOGRAPHIC_DATA]…"
type textarea "x"
type textarea "I have collaborated with [PERSON_NAME] on several projects at [GEOGRAPHIC_DATA]…"
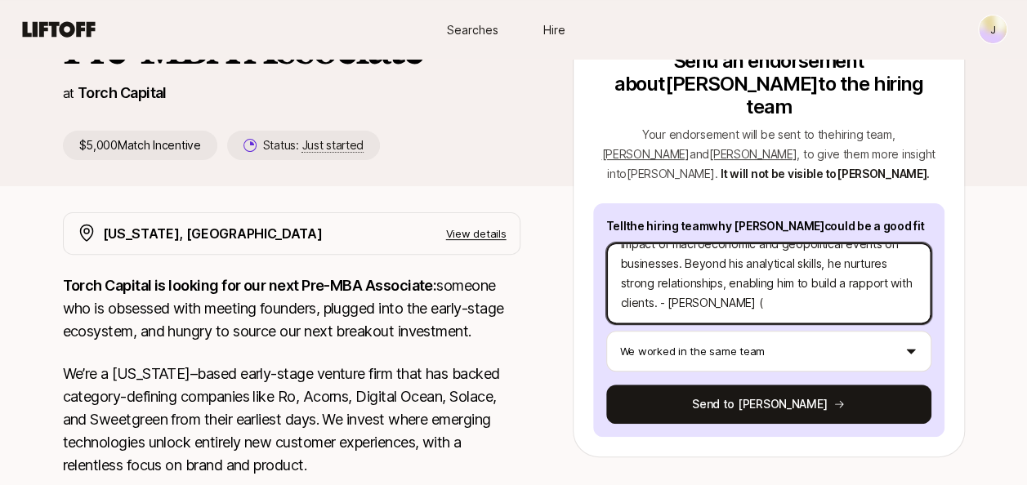
type textarea "x"
type textarea "I have collaborated with [PERSON_NAME] on several projects at [GEOGRAPHIC_DATA]…"
type textarea "x"
type textarea "I have collaborated with [PERSON_NAME] on several projects at [GEOGRAPHIC_DATA]…"
type textarea "x"
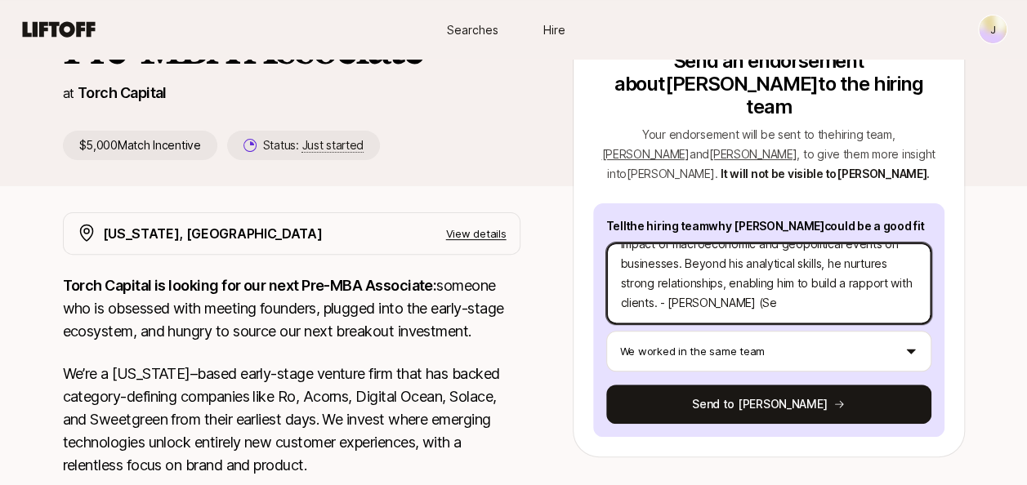
type textarea "I have collaborated with [PERSON_NAME] on several projects at [GEOGRAPHIC_DATA]…"
type textarea "x"
type textarea "I have collaborated with [PERSON_NAME] on several projects at [GEOGRAPHIC_DATA]…"
type textarea "x"
type textarea "I have collaborated with [PERSON_NAME] on several projects at [GEOGRAPHIC_DATA]…"
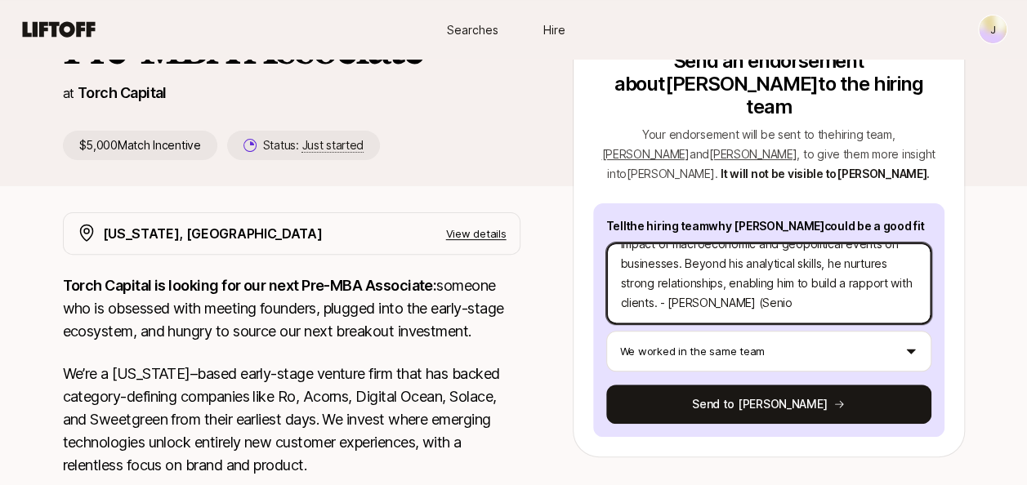
type textarea "x"
type textarea "I have collaborated with [PERSON_NAME] on several projects at [GEOGRAPHIC_DATA]…"
type textarea "x"
type textarea "I have collaborated with [PERSON_NAME] on several projects at [GEOGRAPHIC_DATA]…"
type textarea "x"
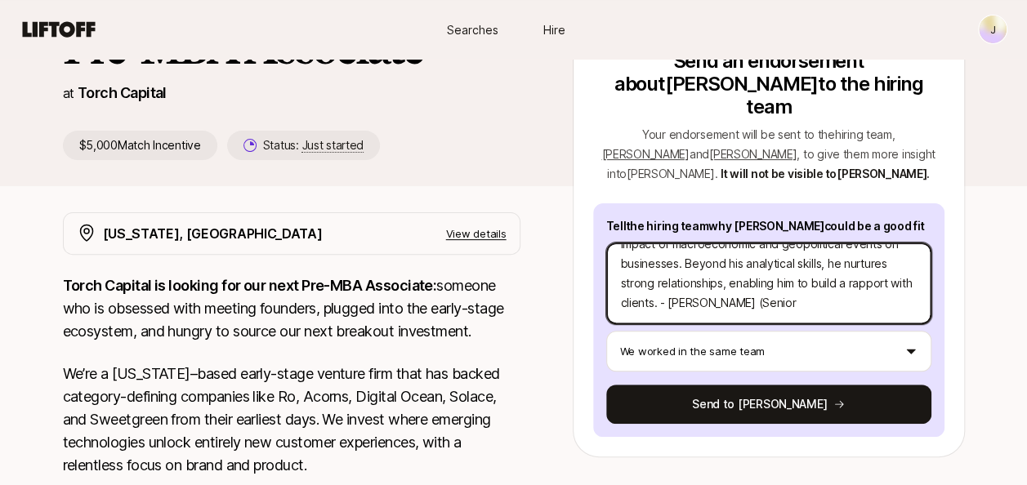
type textarea "I have collaborated with [PERSON_NAME] on several projects at [GEOGRAPHIC_DATA]…"
type textarea "x"
type textarea "I have collaborated with [PERSON_NAME] on several projects at [GEOGRAPHIC_DATA]…"
type textarea "x"
type textarea "I have collaborated with [PERSON_NAME] on several projects at [GEOGRAPHIC_DATA]…"
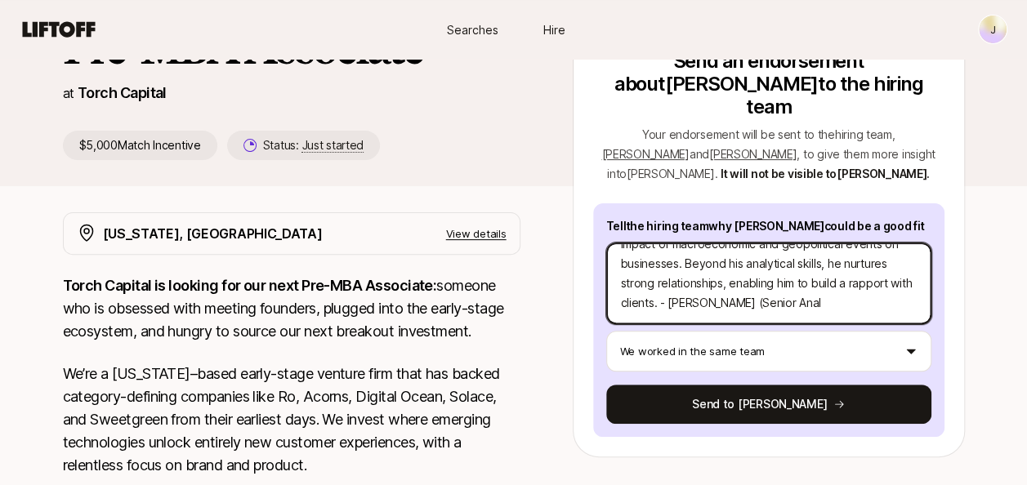
type textarea "x"
type textarea "I have collaborated with [PERSON_NAME] on several projects at [GEOGRAPHIC_DATA]…"
type textarea "x"
type textarea "I have collaborated with [PERSON_NAME] on several projects at [GEOGRAPHIC_DATA]…"
type textarea "x"
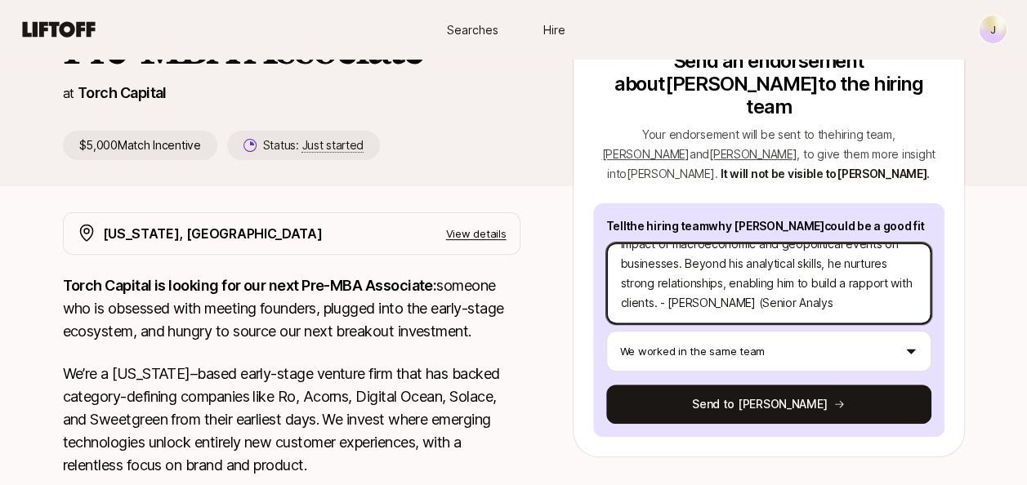
type textarea "I have collaborated with [PERSON_NAME] on several projects at [GEOGRAPHIC_DATA]…"
type textarea "x"
type textarea "I have collaborated with [PERSON_NAME] on several projects at [GEOGRAPHIC_DATA]…"
type textarea "x"
type textarea "I have collaborated with [PERSON_NAME] on several projects at [GEOGRAPHIC_DATA]…"
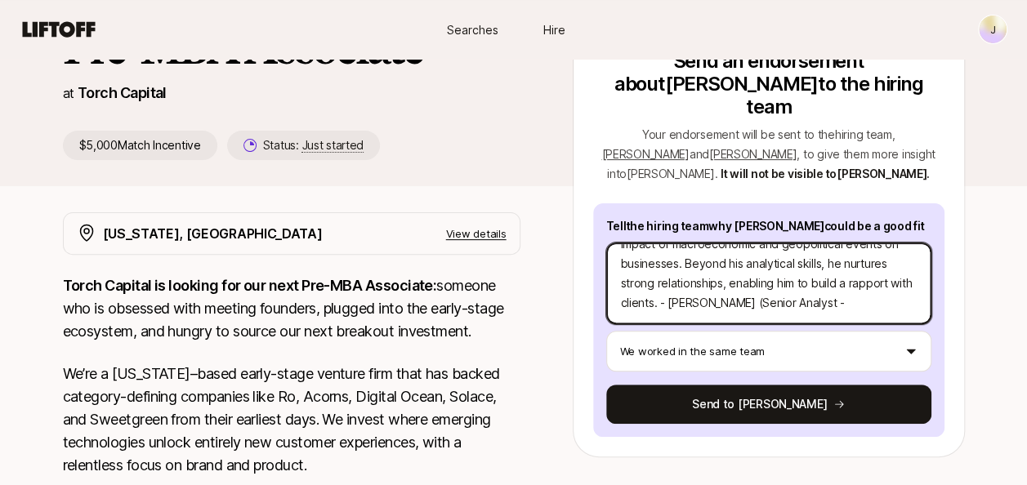
type textarea "x"
type textarea "I have collaborated with [PERSON_NAME] on several projects at [GEOGRAPHIC_DATA]…"
type textarea "x"
type textarea "I have collaborated with [PERSON_NAME] on several projects at [GEOGRAPHIC_DATA]…"
type textarea "x"
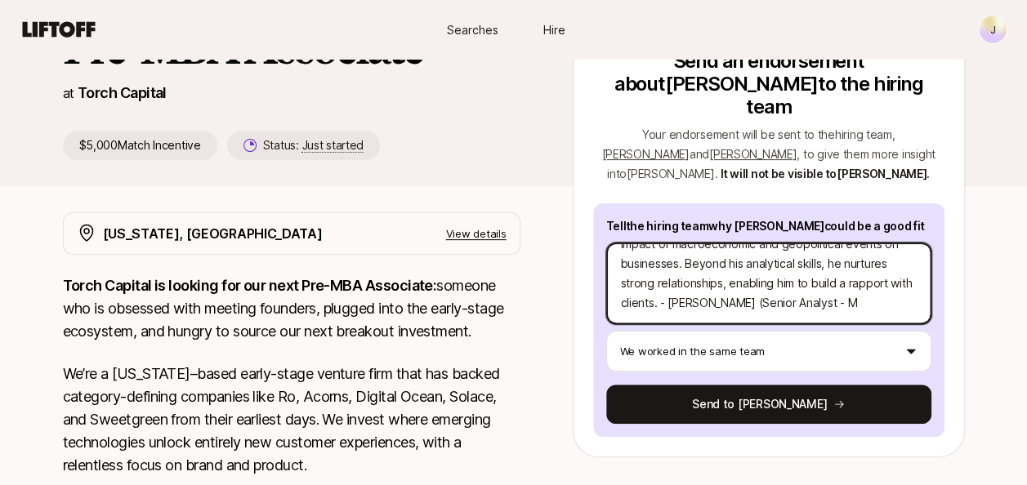
type textarea "I have collaborated with [PERSON_NAME] on several projects at [GEOGRAPHIC_DATA]…"
type textarea "x"
type textarea "I have collaborated with [PERSON_NAME] on several projects at [GEOGRAPHIC_DATA]…"
type textarea "x"
type textarea "I have collaborated with [PERSON_NAME] on several projects at [GEOGRAPHIC_DATA]…"
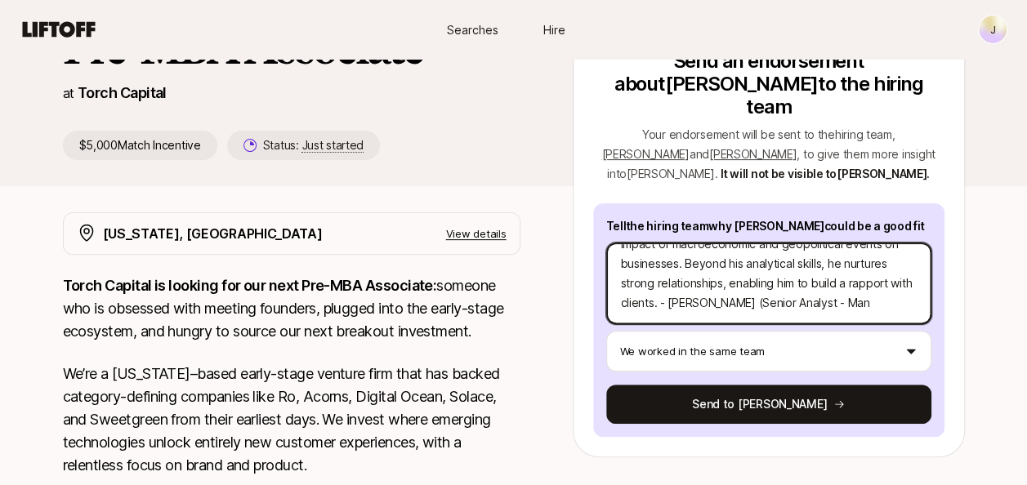
type textarea "x"
type textarea "I have collaborated with [PERSON_NAME] on several projects at [GEOGRAPHIC_DATA]…"
type textarea "x"
type textarea "I have collaborated with [PERSON_NAME] on several projects at [GEOGRAPHIC_DATA]…"
type textarea "x"
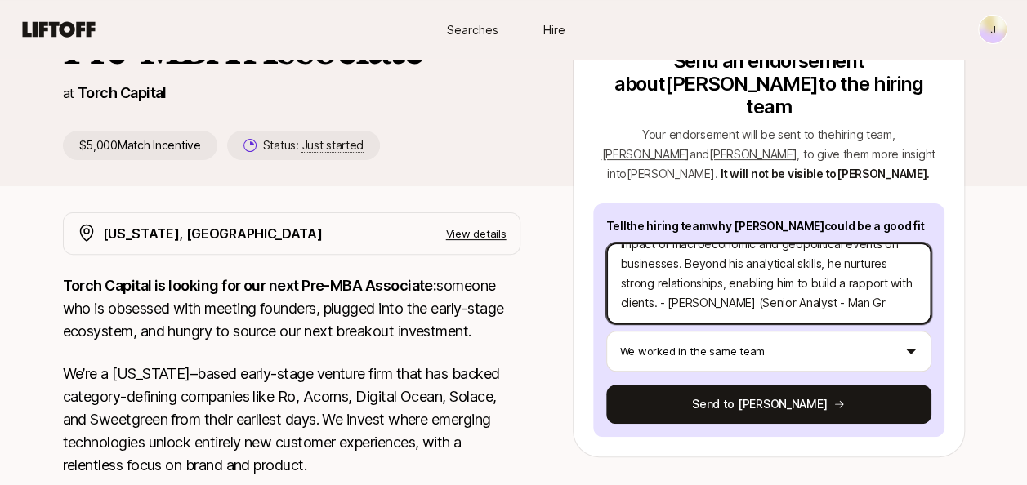
type textarea "I have collaborated with [PERSON_NAME] on several projects at [GEOGRAPHIC_DATA]…"
type textarea "x"
type textarea "I have collaborated with [PERSON_NAME] on several projects at [GEOGRAPHIC_DATA]…"
type textarea "x"
type textarea "I have collaborated with [PERSON_NAME] on several projects at [GEOGRAPHIC_DATA]…"
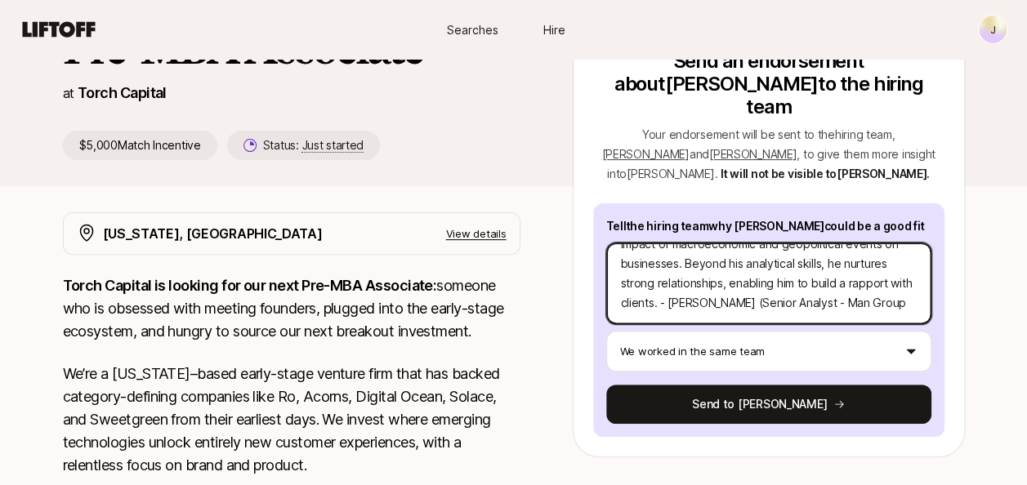
type textarea "x"
type textarea "I have collaborated with [PERSON_NAME] on several projects at [GEOGRAPHIC_DATA]…"
type textarea "x"
type textarea "I have collaborated with [PERSON_NAME] on several projects at [GEOGRAPHIC_DATA]…"
type textarea "x"
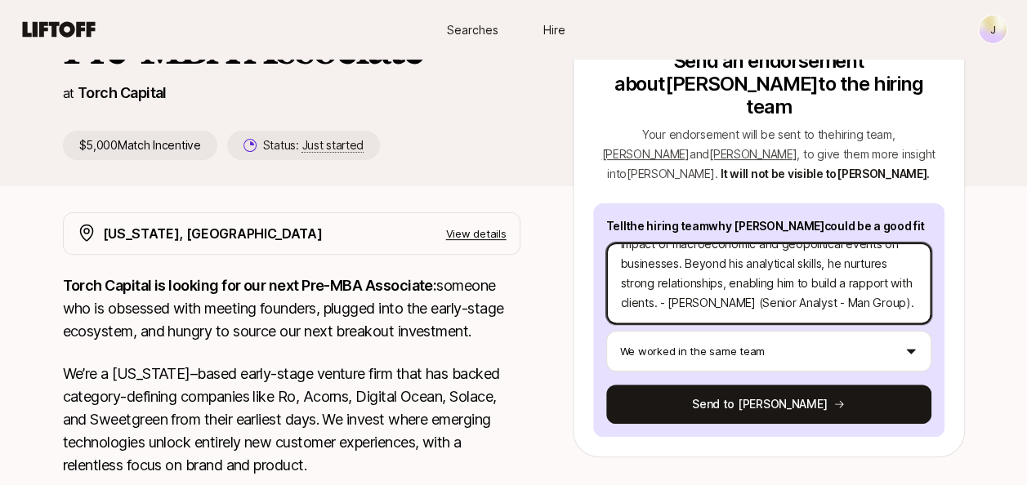
type textarea "I have collaborated with [PERSON_NAME] on several projects at [GEOGRAPHIC_DATA]…"
click at [842, 254] on textarea "I have collaborated with [PERSON_NAME] on several projects at [GEOGRAPHIC_DATA]…" at bounding box center [768, 284] width 325 height 82
type textarea "x"
type textarea "I have collaborated with [PERSON_NAME] on several projects at [GEOGRAPHIC_DATA]…"
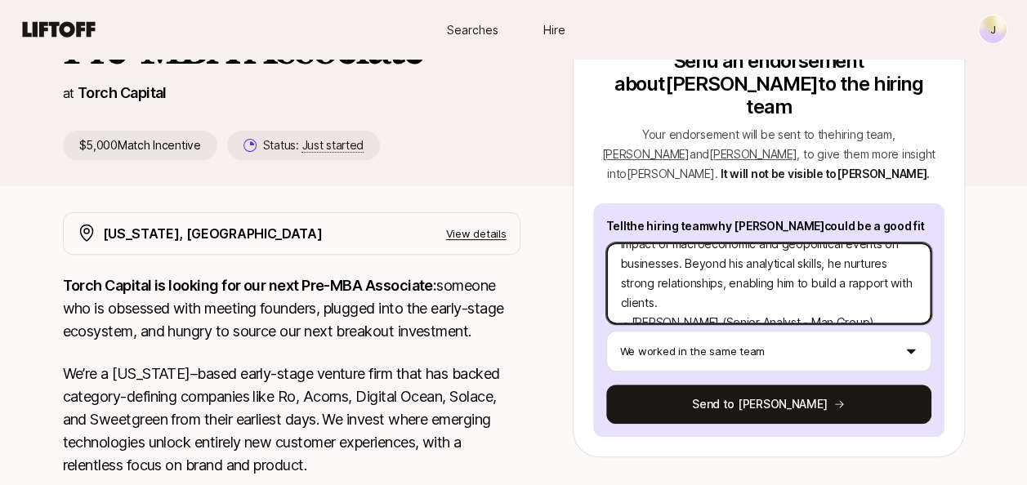
type textarea "x"
click at [640, 262] on textarea "I have collaborated with [PERSON_NAME] on several projects at [GEOGRAPHIC_DATA]…" at bounding box center [768, 284] width 325 height 82
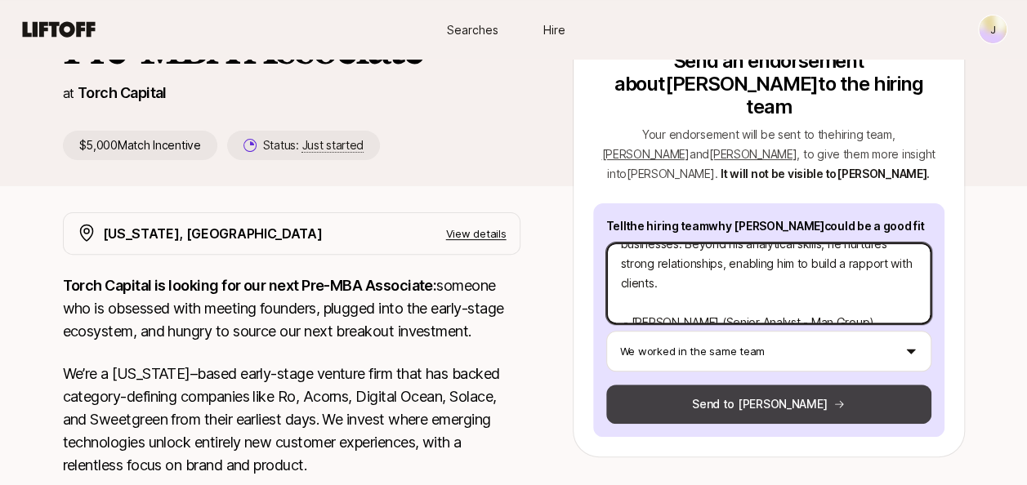
type textarea "I have collaborated with [PERSON_NAME] on several projects at [GEOGRAPHIC_DATA]…"
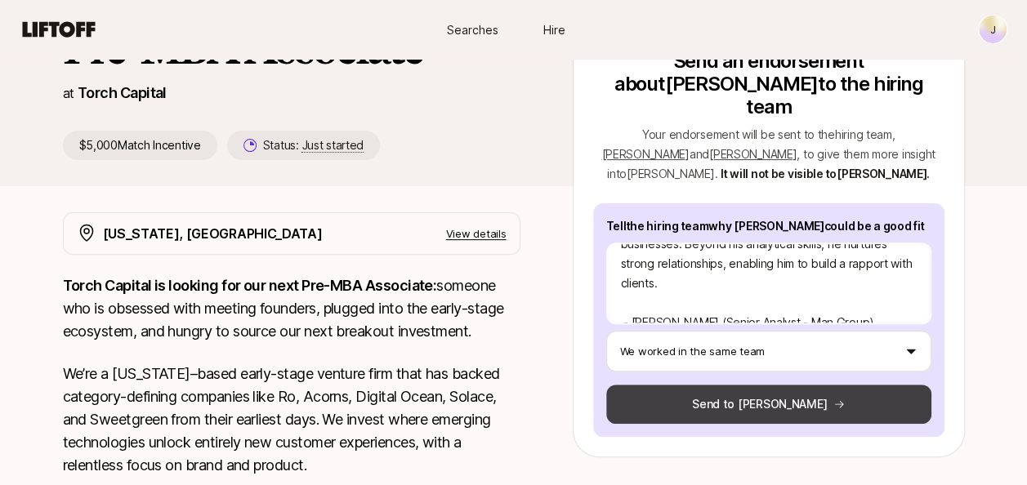
click at [790, 385] on button "Send to [PERSON_NAME]" at bounding box center [768, 404] width 325 height 39
type textarea "x"
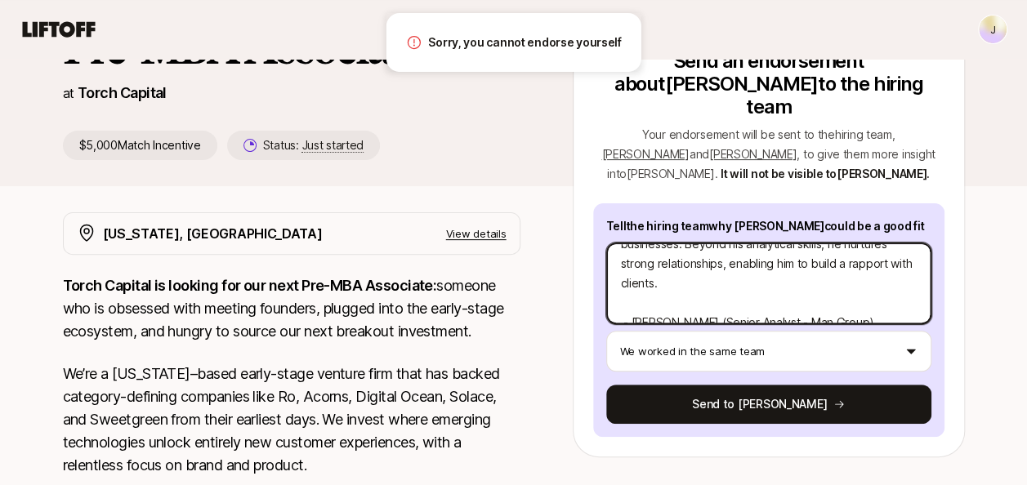
click at [744, 243] on textarea "I have collaborated with [PERSON_NAME] on several projects at [GEOGRAPHIC_DATA]…" at bounding box center [768, 284] width 325 height 82
click at [736, 279] on textarea "I have collaborated with [PERSON_NAME] on several projects at [GEOGRAPHIC_DATA]…" at bounding box center [768, 284] width 325 height 82
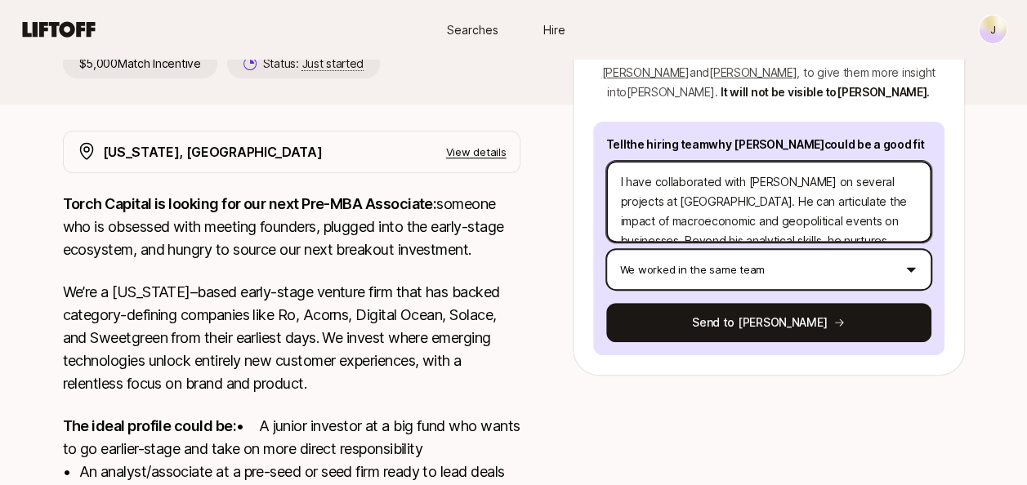
scroll to position [327, 0]
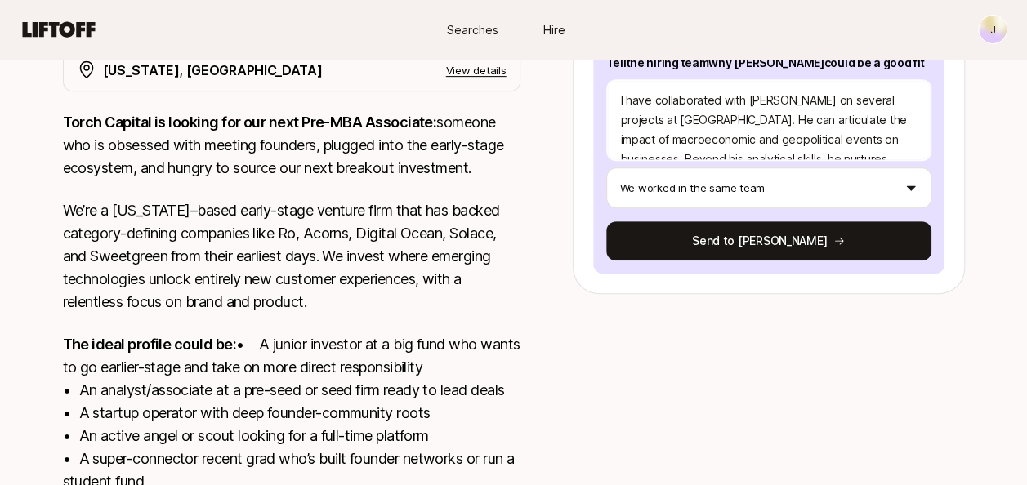
click at [493, 280] on p "We’re a [US_STATE]–based early-stage venture firm that has backed category-defi…" at bounding box center [292, 256] width 458 height 114
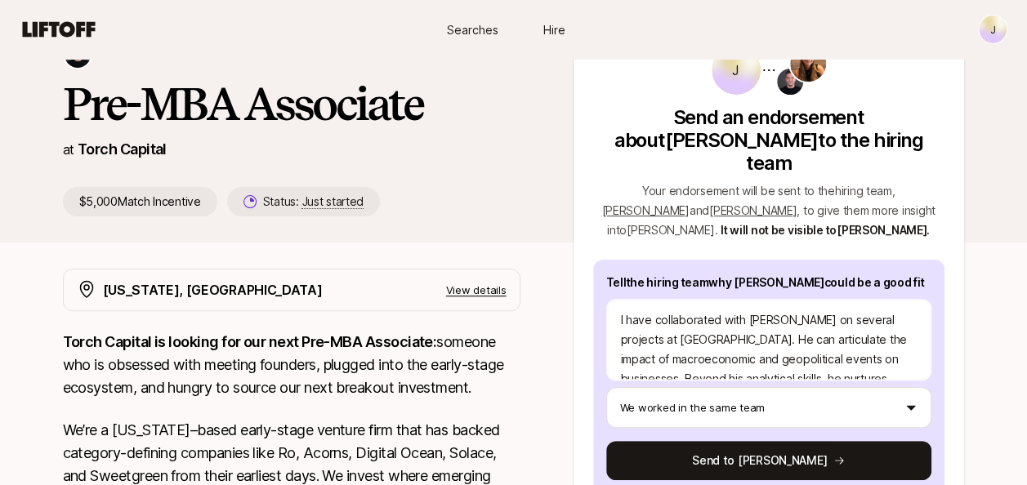
scroll to position [82, 0]
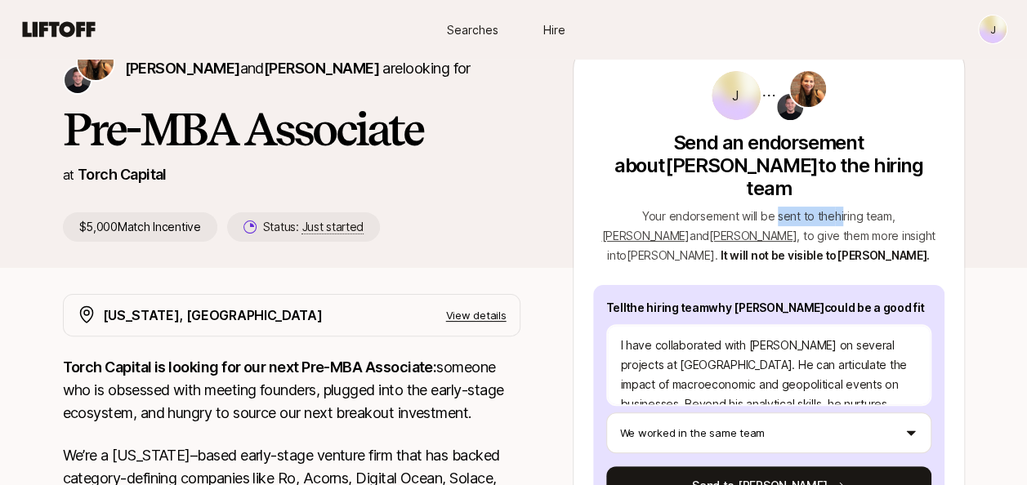
drag, startPoint x: 731, startPoint y: 196, endPoint x: 803, endPoint y: 196, distance: 71.9
click at [803, 209] on span "Your endorsement will be sent to the hiring team , [PERSON_NAME] and [PERSON_NA…" at bounding box center [768, 235] width 333 height 53
drag, startPoint x: 803, startPoint y: 196, endPoint x: 803, endPoint y: 221, distance: 24.5
click at [803, 221] on p "Your endorsement will be sent to the hiring team , [PERSON_NAME] and [PERSON_NA…" at bounding box center [768, 236] width 351 height 59
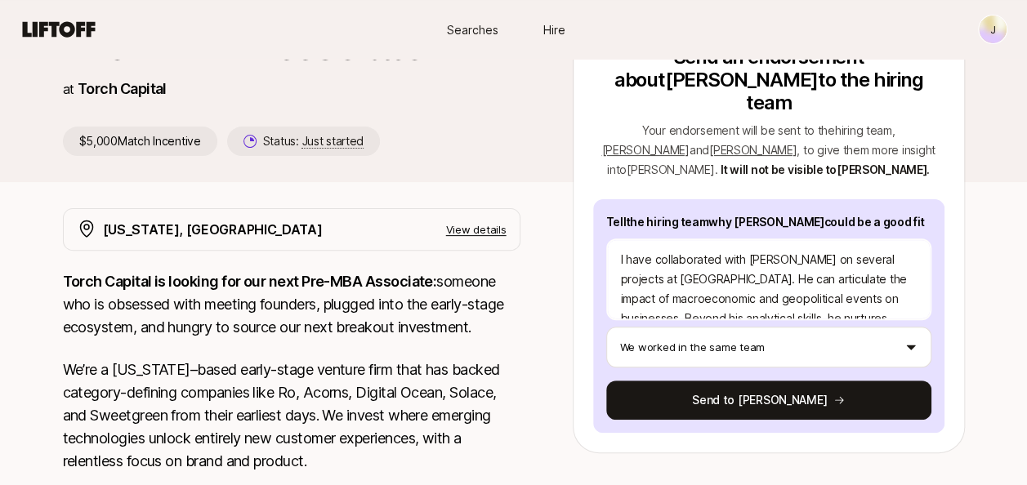
scroll to position [37, 0]
